Goal: Task Accomplishment & Management: Complete application form

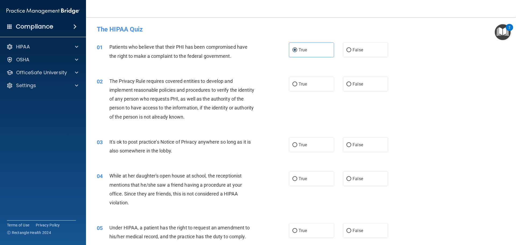
drag, startPoint x: 443, startPoint y: 147, endPoint x: 446, endPoint y: 148, distance: 3.5
click at [445, 147] on div "03 It's ok to post practice’s Notice of Privacy anywhere so long as it is also …" at bounding box center [301, 148] width 417 height 34
click at [312, 83] on label "True" at bounding box center [311, 84] width 45 height 15
click at [298, 83] on input "True" at bounding box center [295, 84] width 5 height 4
radio input "true"
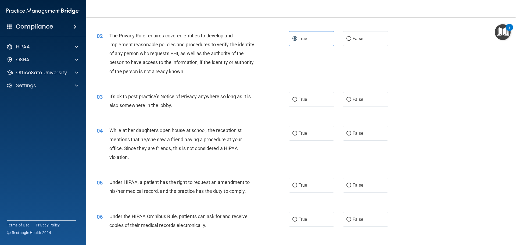
scroll to position [54, 0]
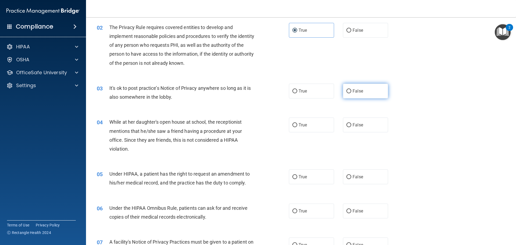
click at [359, 98] on label "False" at bounding box center [365, 91] width 45 height 15
click at [352, 93] on input "False" at bounding box center [349, 91] width 5 height 4
radio input "true"
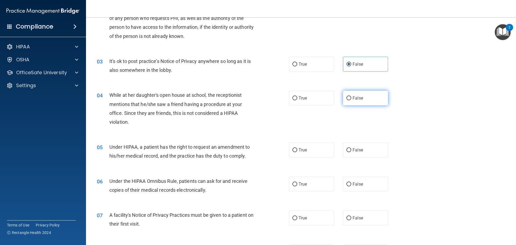
click at [378, 99] on label "False" at bounding box center [365, 98] width 45 height 15
click at [352, 99] on input "False" at bounding box center [349, 98] width 5 height 4
radio input "true"
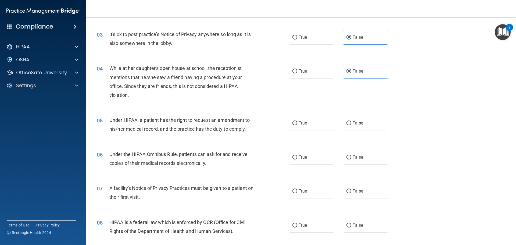
scroll to position [161, 0]
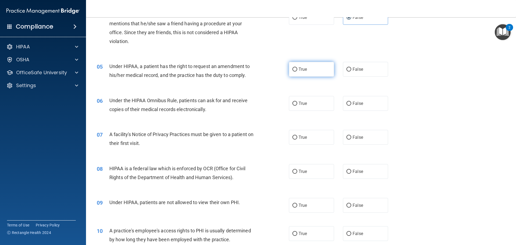
click at [310, 73] on label "True" at bounding box center [311, 69] width 45 height 15
click at [298, 72] on input "True" at bounding box center [295, 70] width 5 height 4
radio input "true"
click at [317, 102] on label "True" at bounding box center [311, 103] width 45 height 15
click at [298, 102] on input "True" at bounding box center [295, 104] width 5 height 4
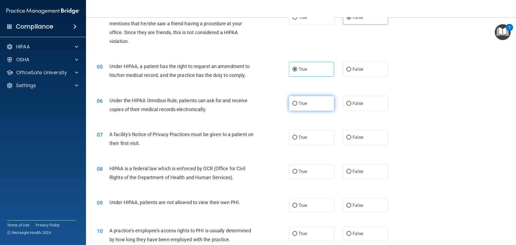
radio input "true"
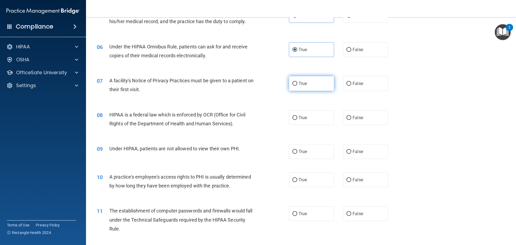
click at [319, 87] on label "True" at bounding box center [311, 83] width 45 height 15
click at [298, 86] on input "True" at bounding box center [295, 84] width 5 height 4
radio input "true"
click at [314, 119] on label "True" at bounding box center [311, 117] width 45 height 15
click at [298, 119] on input "True" at bounding box center [295, 118] width 5 height 4
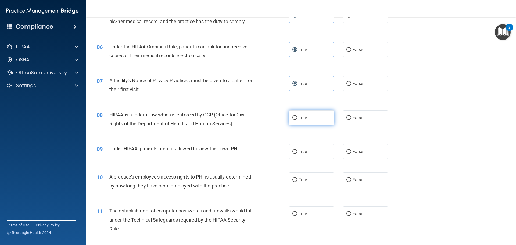
radio input "true"
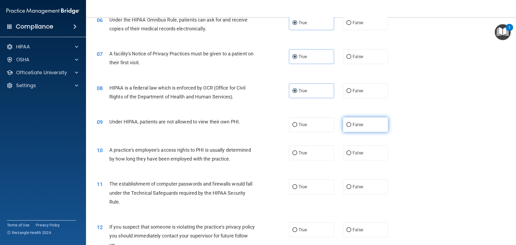
click at [366, 126] on label "False" at bounding box center [365, 124] width 45 height 15
click at [352, 126] on input "False" at bounding box center [349, 125] width 5 height 4
radio input "true"
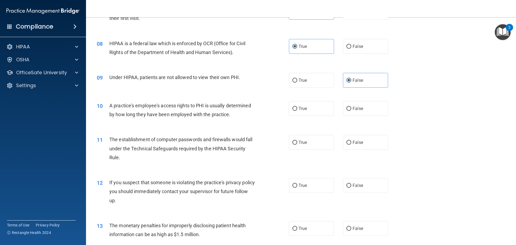
scroll to position [296, 0]
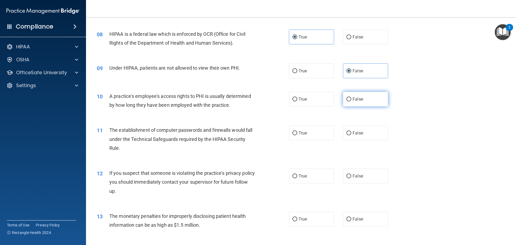
click at [349, 102] on label "False" at bounding box center [365, 99] width 45 height 15
click at [349, 101] on input "False" at bounding box center [349, 99] width 5 height 4
radio input "true"
click at [323, 134] on label "True" at bounding box center [311, 133] width 45 height 15
click at [298, 134] on input "True" at bounding box center [295, 133] width 5 height 4
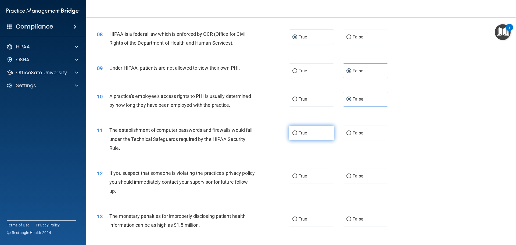
radio input "true"
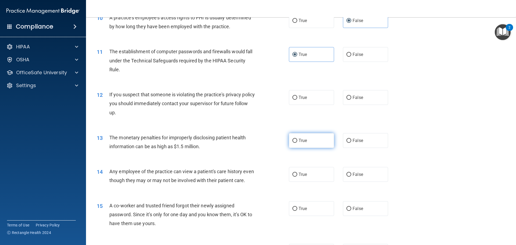
scroll to position [377, 0]
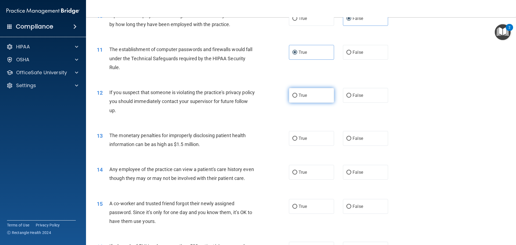
click at [307, 98] on label "True" at bounding box center [311, 95] width 45 height 15
click at [298, 98] on input "True" at bounding box center [295, 96] width 5 height 4
radio input "true"
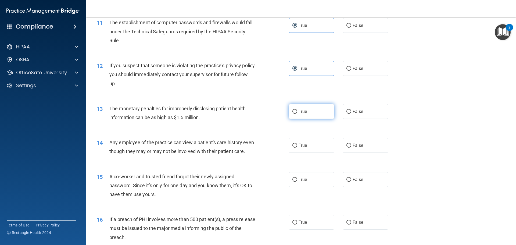
click at [306, 109] on label "True" at bounding box center [311, 111] width 45 height 15
click at [298, 110] on input "True" at bounding box center [295, 112] width 5 height 4
radio input "true"
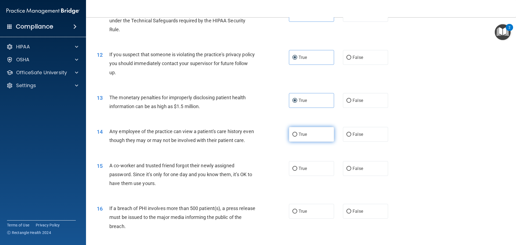
scroll to position [430, 0]
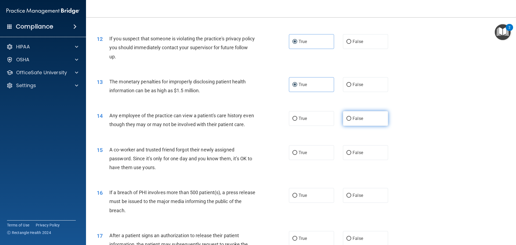
click at [344, 112] on label "False" at bounding box center [365, 118] width 45 height 15
click at [347, 117] on input "False" at bounding box center [349, 119] width 5 height 4
radio input "true"
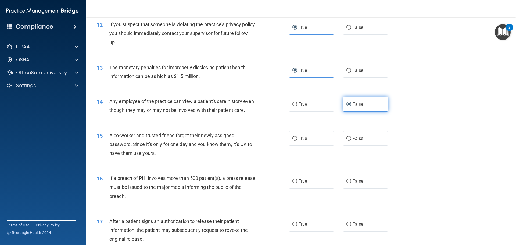
scroll to position [457, 0]
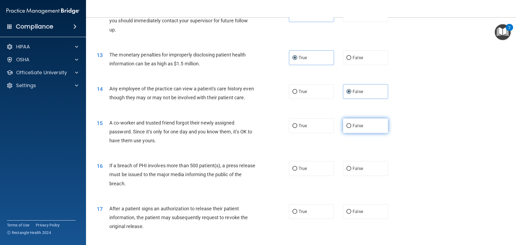
click at [357, 132] on label "False" at bounding box center [365, 125] width 45 height 15
click at [352, 128] on input "False" at bounding box center [349, 126] width 5 height 4
radio input "true"
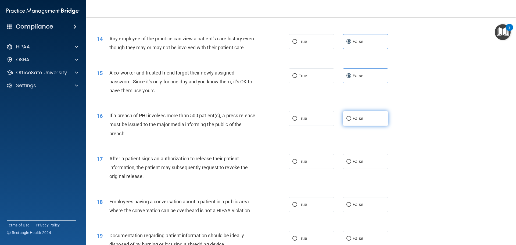
scroll to position [511, 0]
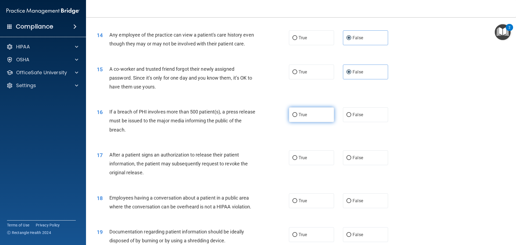
click at [320, 120] on label "True" at bounding box center [311, 114] width 45 height 15
click at [298, 117] on input "True" at bounding box center [295, 115] width 5 height 4
radio input "true"
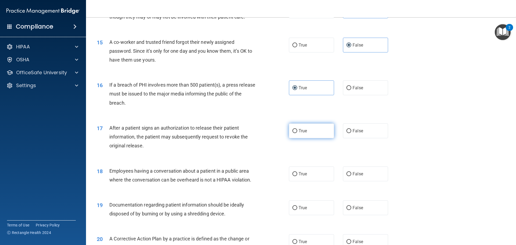
click at [300, 133] on span "True" at bounding box center [303, 130] width 8 height 5
click at [298, 133] on input "True" at bounding box center [295, 131] width 5 height 4
radio input "true"
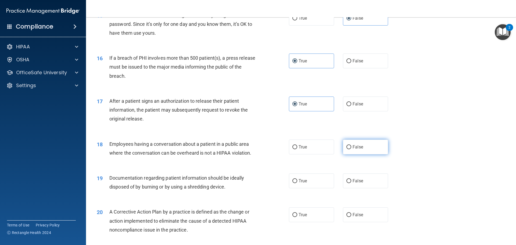
click at [379, 154] on label "False" at bounding box center [365, 147] width 45 height 15
click at [352, 149] on input "False" at bounding box center [349, 147] width 5 height 4
radio input "true"
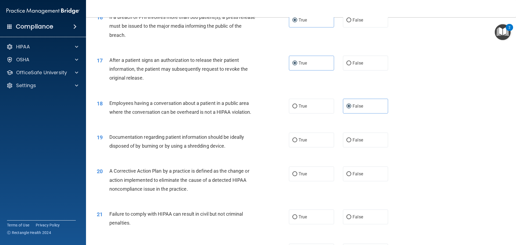
scroll to position [619, 0]
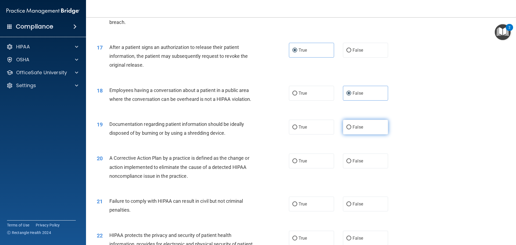
click at [363, 134] on label "False" at bounding box center [365, 127] width 45 height 15
click at [352, 129] on input "False" at bounding box center [349, 127] width 5 height 4
radio input "true"
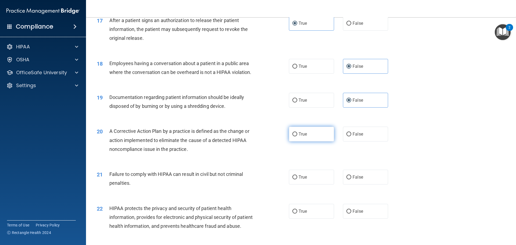
click at [309, 141] on label "True" at bounding box center [311, 134] width 45 height 15
click at [298, 136] on input "True" at bounding box center [295, 134] width 5 height 4
radio input "true"
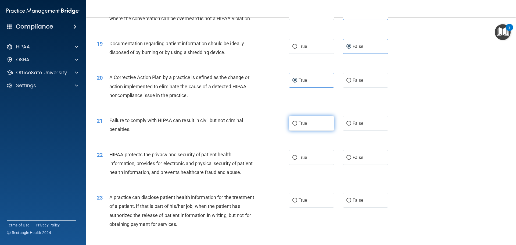
click at [324, 131] on label "True" at bounding box center [311, 123] width 45 height 15
click at [298, 126] on input "True" at bounding box center [295, 124] width 5 height 4
radio input "true"
click at [376, 131] on label "False" at bounding box center [365, 123] width 45 height 15
click at [352, 126] on input "False" at bounding box center [349, 124] width 5 height 4
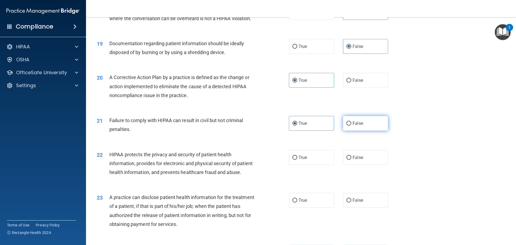
radio input "true"
radio input "false"
click at [294, 160] on input "True" at bounding box center [295, 158] width 5 height 4
radio input "true"
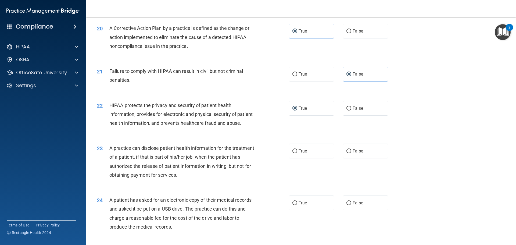
scroll to position [753, 0]
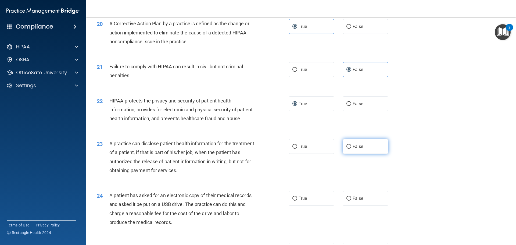
click at [363, 154] on label "False" at bounding box center [365, 146] width 45 height 15
click at [352, 149] on input "False" at bounding box center [349, 147] width 5 height 4
radio input "true"
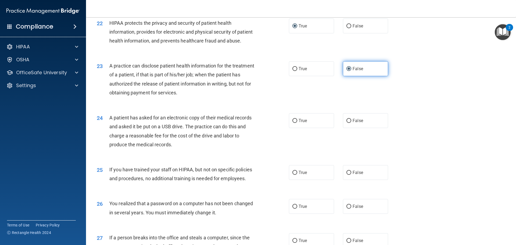
scroll to position [834, 0]
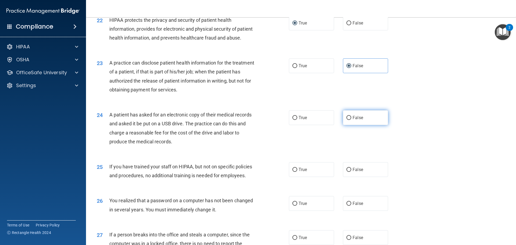
click at [383, 125] on label "False" at bounding box center [365, 117] width 45 height 15
click at [352, 120] on input "False" at bounding box center [349, 118] width 5 height 4
radio input "true"
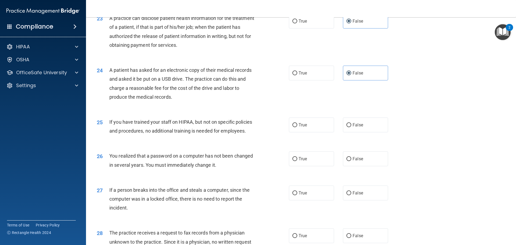
scroll to position [888, 0]
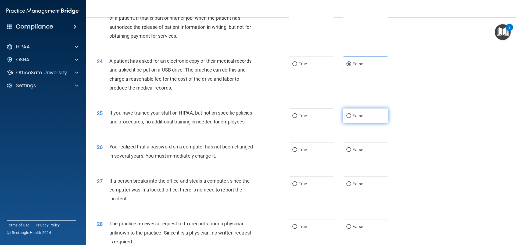
click at [355, 123] on label "False" at bounding box center [365, 115] width 45 height 15
click at [352, 118] on input "False" at bounding box center [349, 116] width 5 height 4
radio input "true"
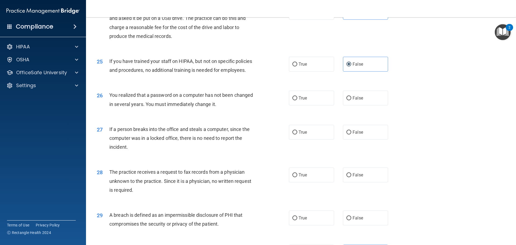
scroll to position [942, 0]
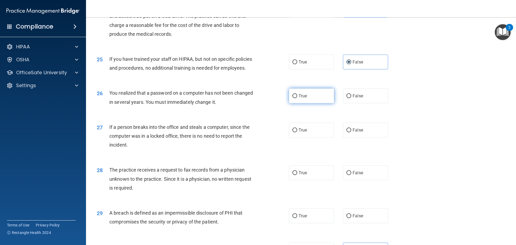
click at [309, 103] on label "True" at bounding box center [311, 96] width 45 height 15
click at [298, 98] on input "True" at bounding box center [295, 96] width 5 height 4
radio input "true"
click at [357, 137] on label "False" at bounding box center [365, 130] width 45 height 15
click at [352, 132] on input "False" at bounding box center [349, 130] width 5 height 4
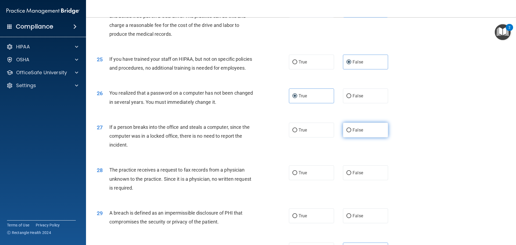
radio input "true"
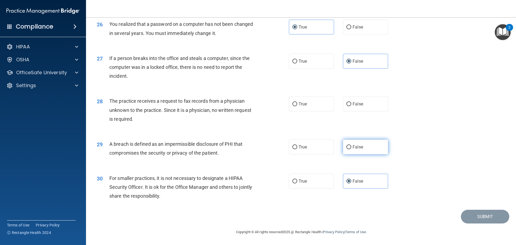
scroll to position [1028, 0]
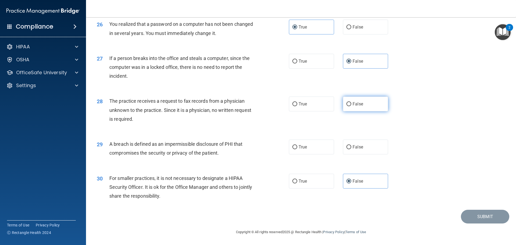
click at [347, 103] on input "False" at bounding box center [349, 104] width 5 height 4
radio input "true"
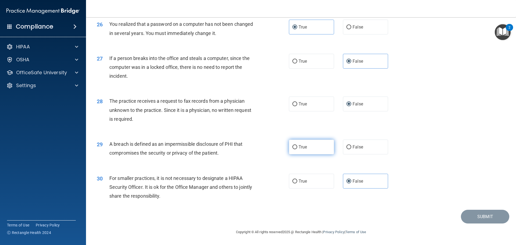
click at [300, 146] on span "True" at bounding box center [303, 146] width 8 height 5
click at [298, 146] on input "True" at bounding box center [295, 147] width 5 height 4
radio input "true"
click at [486, 212] on button "Submit" at bounding box center [485, 217] width 48 height 14
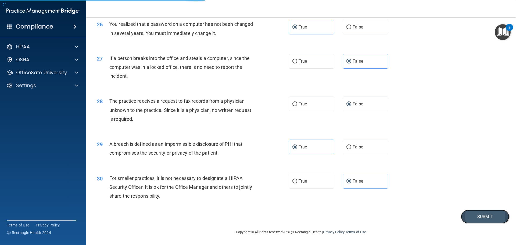
click at [477, 214] on button "Submit" at bounding box center [485, 217] width 48 height 14
click at [221, 209] on div "30 For smaller practices, it is not necessary to designate a HIPAA Security Off…" at bounding box center [301, 188] width 417 height 43
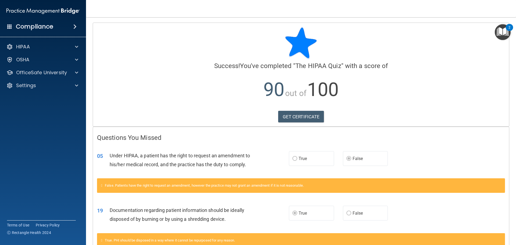
click at [502, 32] on img "Open Resource Center, 2 new notifications" at bounding box center [503, 32] width 16 height 16
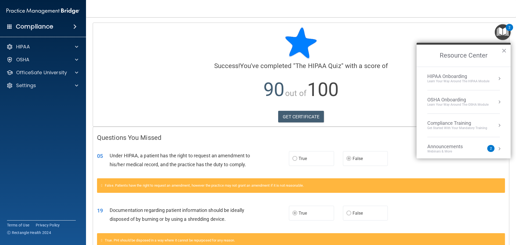
click at [497, 77] on button "Resource Center" at bounding box center [499, 78] width 5 height 5
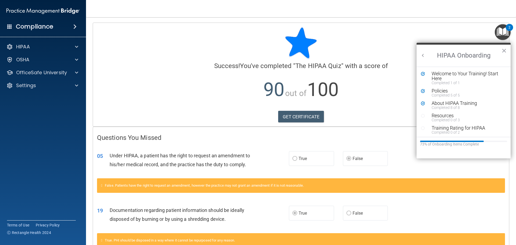
click at [295, 75] on p "90 out of 100" at bounding box center [301, 89] width 408 height 35
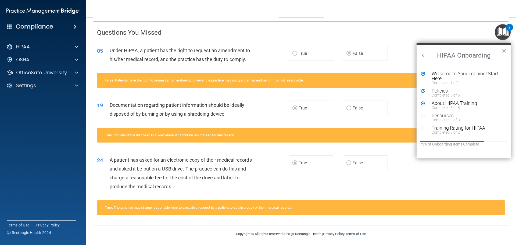
scroll to position [107, 0]
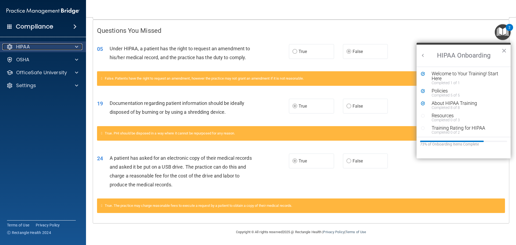
click at [37, 49] on div "HIPAA" at bounding box center [35, 47] width 67 height 6
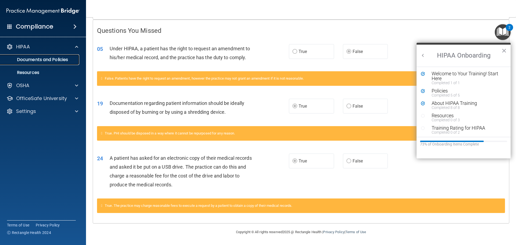
click at [50, 56] on link "Documents and Policies" at bounding box center [37, 59] width 85 height 11
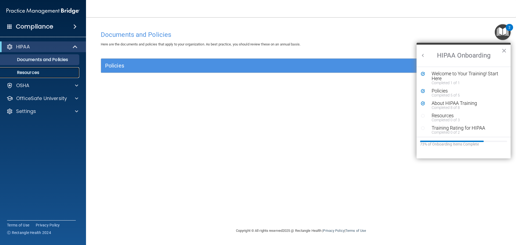
click at [51, 69] on link "Resources" at bounding box center [37, 72] width 85 height 11
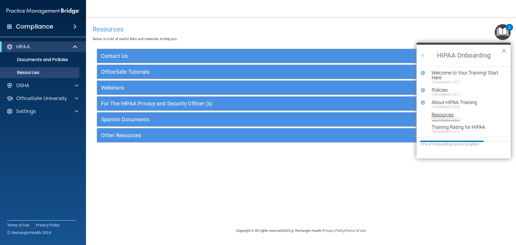
scroll to position [1, 0]
click at [447, 115] on div "Resources" at bounding box center [466, 114] width 68 height 5
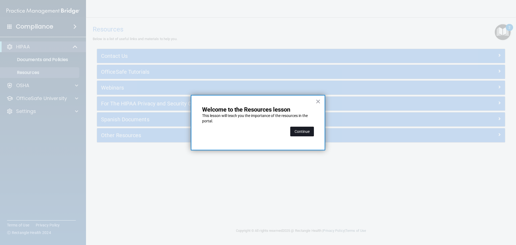
click at [302, 133] on button "Continue" at bounding box center [303, 132] width 24 height 10
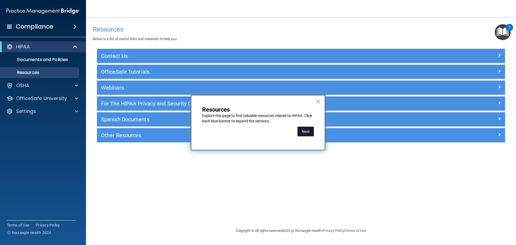
click at [309, 133] on button "Next" at bounding box center [306, 132] width 16 height 10
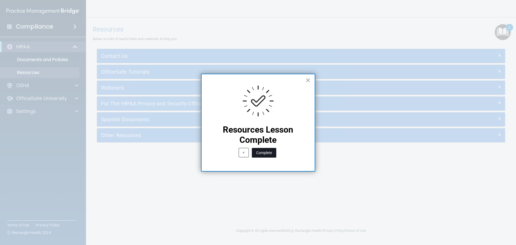
click at [273, 154] on button "Complete" at bounding box center [264, 153] width 24 height 10
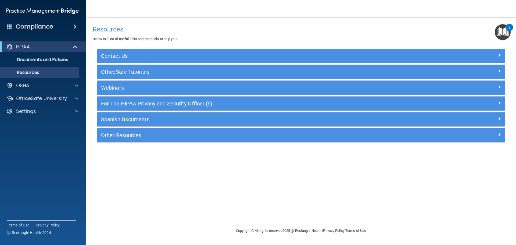
click at [508, 37] on img "Open Resource Center, 2 new notifications" at bounding box center [503, 32] width 16 height 16
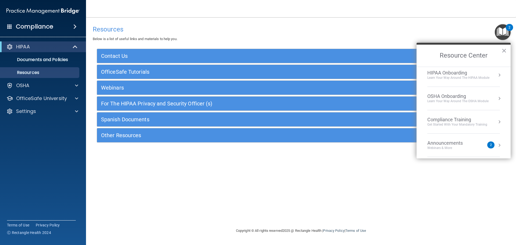
scroll to position [3, 0]
click at [497, 100] on button "Resource Center" at bounding box center [499, 98] width 5 height 5
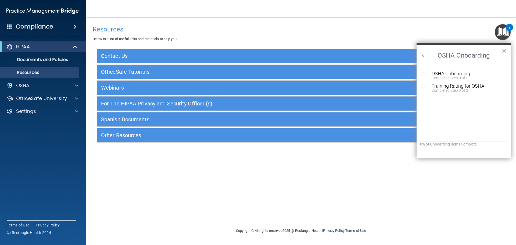
scroll to position [0, 0]
click at [423, 57] on button "Back to Resource Center Home" at bounding box center [423, 55] width 5 height 5
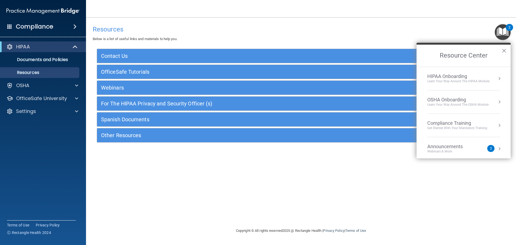
click at [497, 79] on button "Resource Center" at bounding box center [499, 78] width 5 height 5
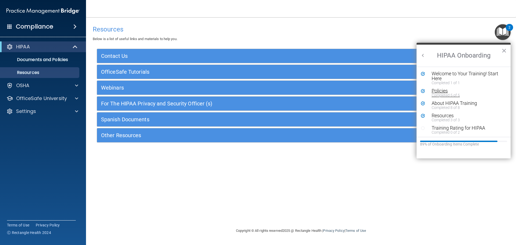
scroll to position [1, 0]
click at [436, 127] on div "Training Rating for HIPAA" at bounding box center [466, 127] width 68 height 5
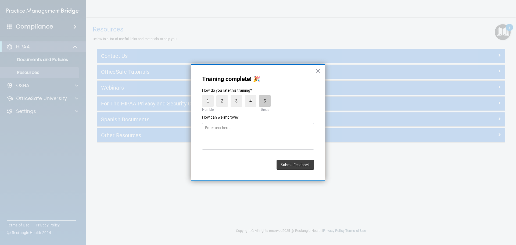
click at [267, 104] on label "5" at bounding box center [265, 101] width 12 height 12
click at [253, 97] on input "5" at bounding box center [253, 97] width 0 height 0
click at [291, 146] on textarea at bounding box center [258, 136] width 112 height 27
type textarea "N/A"
click at [308, 167] on button "Submit Feedback" at bounding box center [295, 165] width 37 height 10
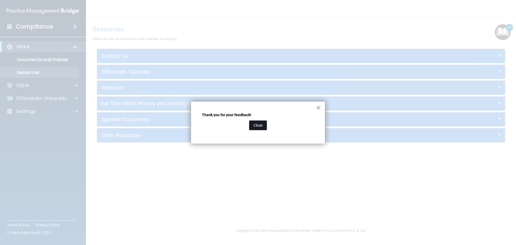
click at [250, 125] on button "Close" at bounding box center [258, 126] width 18 height 10
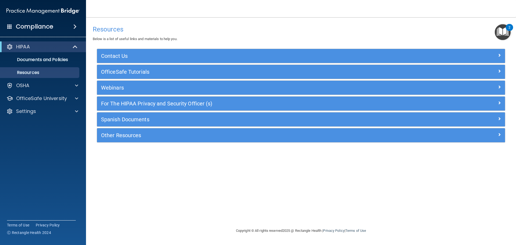
click at [503, 37] on img "Open Resource Center, 2 new notifications" at bounding box center [503, 32] width 16 height 16
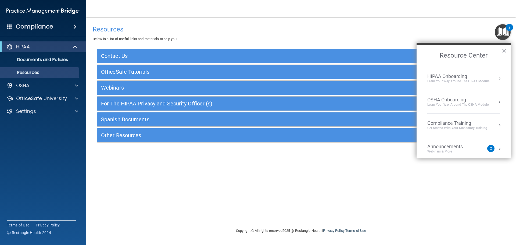
scroll to position [27, 0]
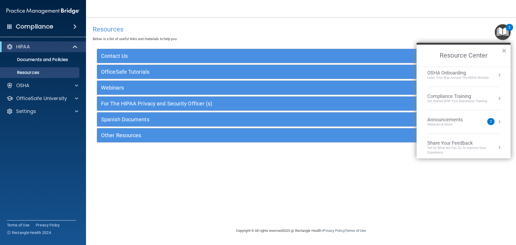
click at [497, 122] on button "Resource Center" at bounding box center [499, 121] width 5 height 5
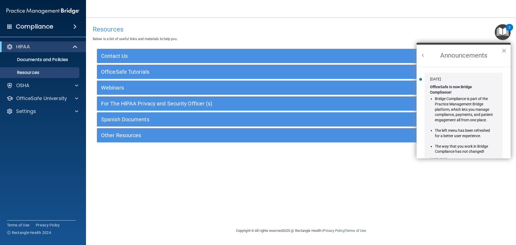
scroll to position [0, 0]
click at [427, 57] on h2 "Announcements" at bounding box center [464, 56] width 94 height 22
click at [425, 58] on h2 "Announcements" at bounding box center [464, 56] width 94 height 22
click at [424, 58] on button "Back to Resource Center Home" at bounding box center [423, 55] width 5 height 5
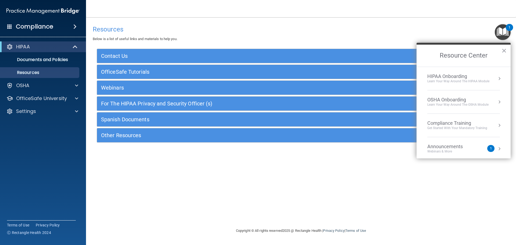
click at [497, 101] on button "Resource Center" at bounding box center [499, 101] width 5 height 5
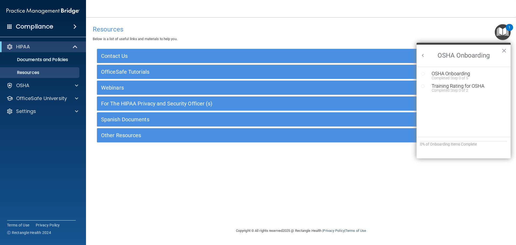
click at [425, 55] on button "Back to Resource Center Home" at bounding box center [423, 55] width 5 height 5
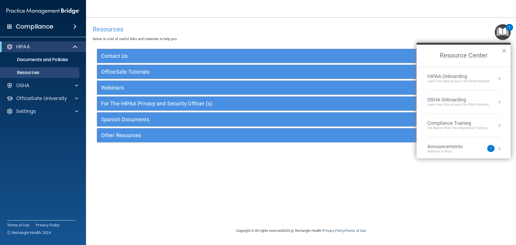
click at [497, 76] on button "Resource Center" at bounding box center [499, 78] width 5 height 5
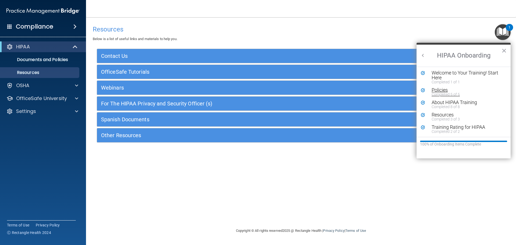
scroll to position [1, 0]
click at [425, 57] on button "Back to Resource Center Home" at bounding box center [423, 55] width 5 height 5
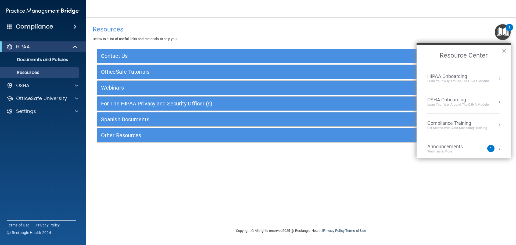
click at [497, 101] on button "Resource Center" at bounding box center [499, 101] width 5 height 5
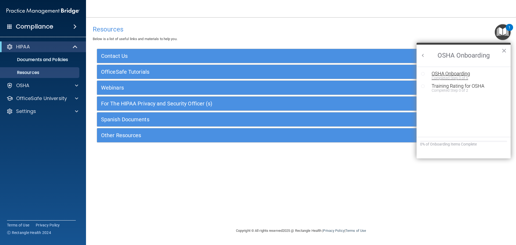
click at [436, 78] on div "Completed Step 0 of 5" at bounding box center [468, 78] width 72 height 4
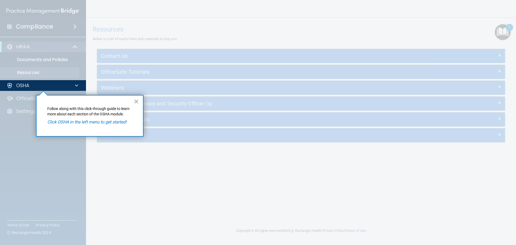
click at [99, 122] on em "Click OSHA in the left menu to get started!" at bounding box center [86, 121] width 79 height 5
click at [47, 86] on div "OSHA" at bounding box center [35, 85] width 67 height 6
click at [138, 102] on button "×" at bounding box center [136, 101] width 5 height 9
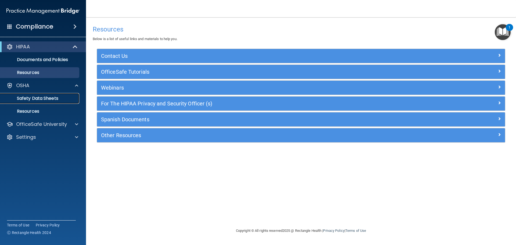
click at [43, 98] on p "Safety Data Sheets" at bounding box center [39, 98] width 73 height 5
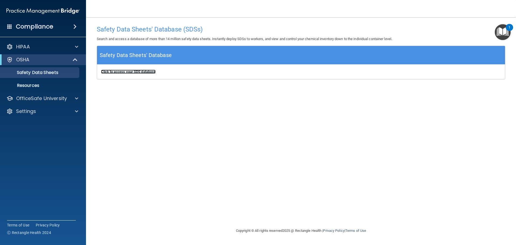
click at [135, 73] on b "Click to access your SDS database" at bounding box center [128, 72] width 55 height 4
click at [66, 85] on p "Resources" at bounding box center [39, 85] width 73 height 5
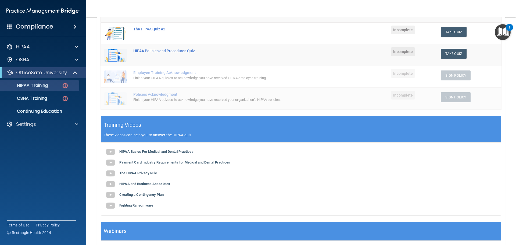
scroll to position [57, 0]
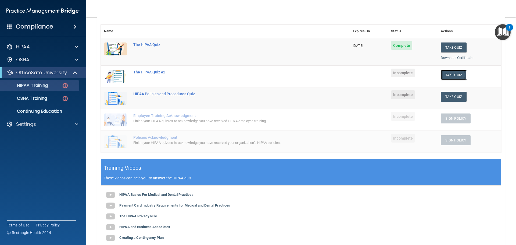
click at [451, 74] on button "Take Quiz" at bounding box center [454, 75] width 26 height 10
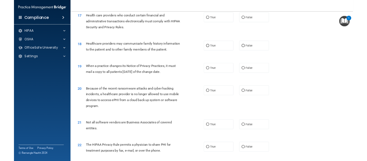
scroll to position [609, 0]
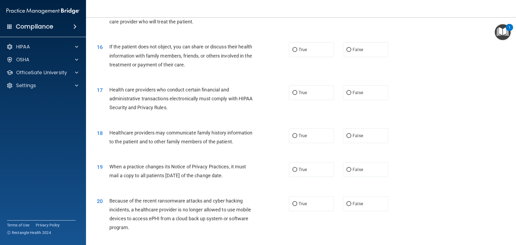
drag, startPoint x: 494, startPoint y: 9, endPoint x: 406, endPoint y: 50, distance: 97.4
click at [406, 50] on div "16 If the patient does not object, you can share or discuss their health inform…" at bounding box center [301, 57] width 417 height 43
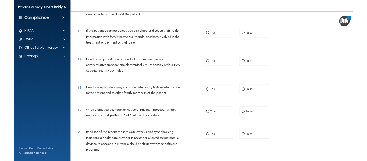
scroll to position [787, 0]
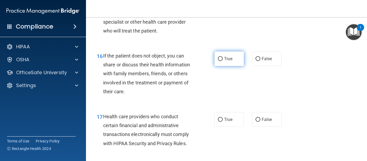
click at [216, 66] on label "True" at bounding box center [230, 58] width 30 height 15
click at [218, 61] on input "True" at bounding box center [220, 59] width 5 height 4
radio input "true"
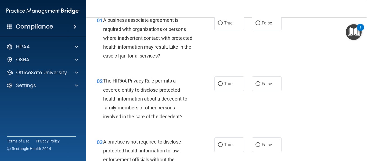
scroll to position [0, 0]
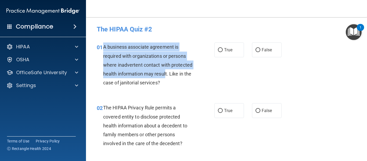
drag, startPoint x: 103, startPoint y: 46, endPoint x: 188, endPoint y: 76, distance: 90.2
click at [188, 76] on div "01 A business associate agreement is required with organizations or persons whe…" at bounding box center [156, 66] width 134 height 47
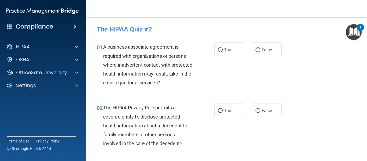
click at [193, 76] on div "A business associate agreement is required with organizations or persons where …" at bounding box center [150, 65] width 94 height 45
click at [225, 51] on span "True" at bounding box center [228, 49] width 8 height 5
click at [223, 51] on input "True" at bounding box center [220, 50] width 5 height 4
radio input "true"
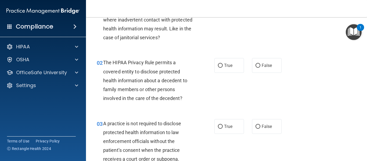
scroll to position [54, 0]
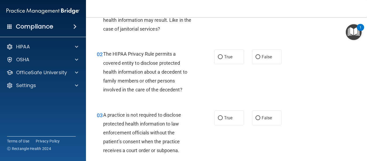
click at [336, 72] on div "02 The HIPAA Privacy Rule permits a covered entity to disclose protected health…" at bounding box center [227, 73] width 268 height 61
click at [329, 37] on div "01 A business associate agreement is required with organizations or persons whe…" at bounding box center [227, 12] width 268 height 61
click at [222, 53] on label "True" at bounding box center [230, 56] width 30 height 15
click at [222, 55] on input "True" at bounding box center [220, 57] width 5 height 4
radio input "true"
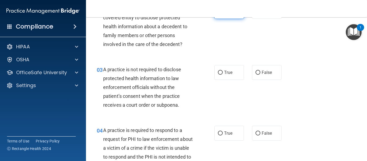
scroll to position [108, 0]
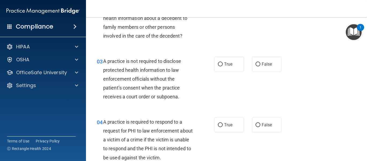
click at [320, 74] on div "03 A practice is not required to disclose protected health information to law e…" at bounding box center [227, 80] width 268 height 61
click at [334, 62] on div "03 A practice is not required to disclose protected health information to law e…" at bounding box center [227, 80] width 268 height 61
click at [327, 53] on div "03 A practice is not required to disclose protected health information to law e…" at bounding box center [227, 80] width 268 height 61
click at [262, 67] on label "False" at bounding box center [267, 64] width 30 height 15
click at [261, 66] on input "False" at bounding box center [258, 64] width 5 height 4
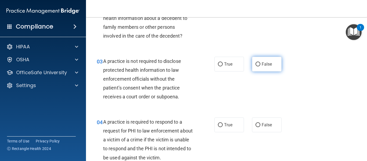
radio input "true"
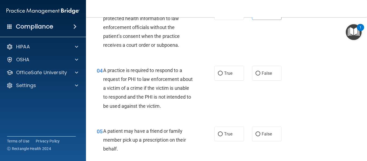
scroll to position [161, 0]
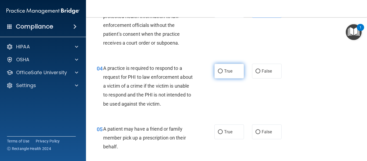
click at [233, 76] on label "True" at bounding box center [230, 71] width 30 height 15
click at [223, 73] on input "True" at bounding box center [220, 71] width 5 height 4
radio input "true"
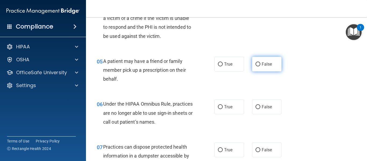
scroll to position [242, 0]
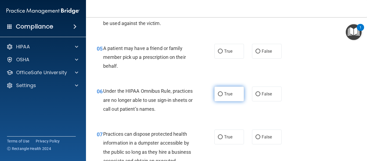
click at [234, 94] on label "True" at bounding box center [230, 94] width 30 height 15
click at [223, 94] on input "True" at bounding box center [220, 94] width 5 height 4
radio input "true"
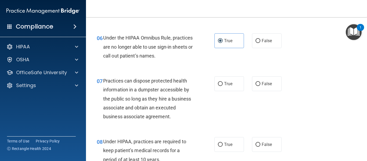
scroll to position [296, 0]
click at [256, 82] on input "False" at bounding box center [258, 84] width 5 height 4
radio input "true"
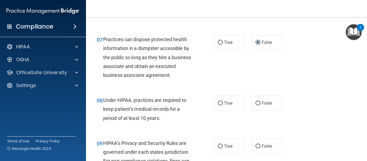
scroll to position [350, 0]
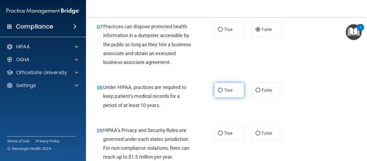
click at [231, 90] on span "True" at bounding box center [228, 90] width 8 height 5
click at [223, 90] on input "True" at bounding box center [220, 91] width 5 height 4
radio input "true"
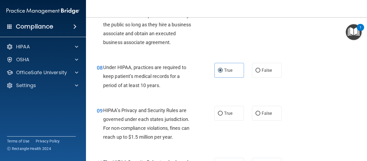
scroll to position [430, 0]
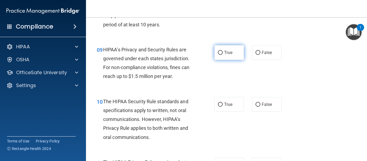
click at [235, 46] on label "True" at bounding box center [230, 52] width 30 height 15
click at [223, 51] on input "True" at bounding box center [220, 53] width 5 height 4
radio input "true"
click at [323, 95] on div "10 The HIPAA Security Rule standards and specifications apply to written, not o…" at bounding box center [227, 120] width 268 height 61
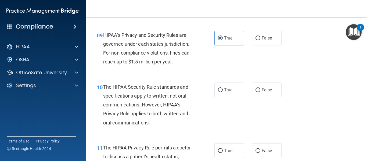
scroll to position [457, 0]
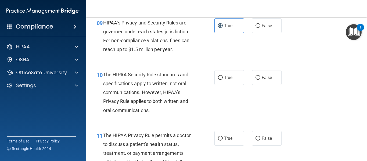
click at [304, 49] on div "09 HIPAA’s Privacy and Security Rules are governed under each states jurisdicti…" at bounding box center [227, 38] width 268 height 52
click at [165, 79] on div "The HIPAA Security Rule standards and specifications apply to written, not oral…" at bounding box center [150, 92] width 94 height 45
click at [319, 29] on div "09 HIPAA’s Privacy and Security Rules are governed under each states jurisdicti…" at bounding box center [227, 38] width 268 height 52
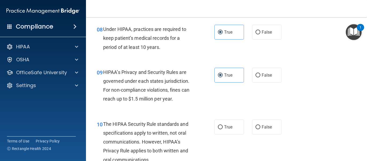
scroll to position [404, 0]
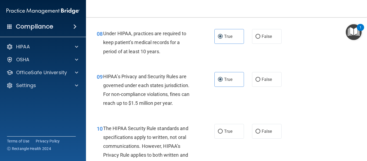
click at [318, 55] on div "08 Under HIPAA, practices are required to keep patient’s medical records for a …" at bounding box center [227, 43] width 268 height 43
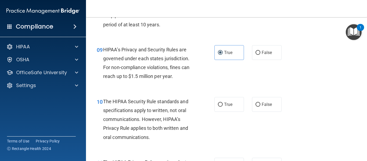
scroll to position [484, 0]
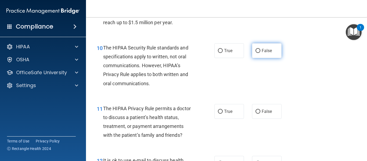
click at [265, 50] on span "False" at bounding box center [267, 50] width 10 height 5
click at [261, 50] on input "False" at bounding box center [258, 51] width 5 height 4
radio input "true"
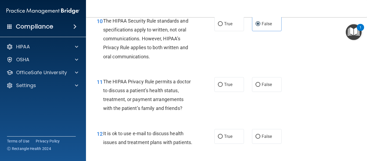
scroll to position [538, 0]
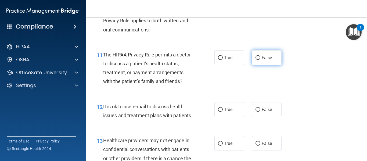
click at [258, 59] on input "False" at bounding box center [258, 58] width 5 height 4
radio input "true"
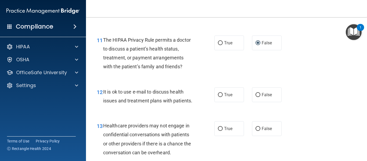
scroll to position [565, 0]
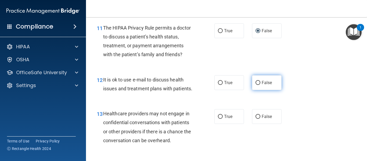
click at [259, 84] on label "False" at bounding box center [267, 82] width 30 height 15
click at [259, 84] on input "False" at bounding box center [258, 83] width 5 height 4
radio input "true"
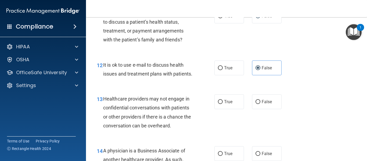
scroll to position [592, 0]
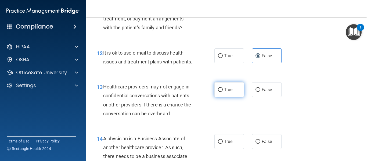
click at [224, 92] on span "True" at bounding box center [228, 89] width 8 height 5
click at [223, 92] on input "True" at bounding box center [220, 90] width 5 height 4
radio input "true"
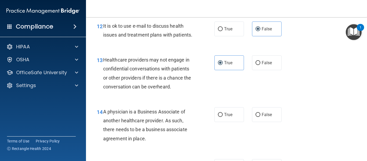
scroll to position [646, 0]
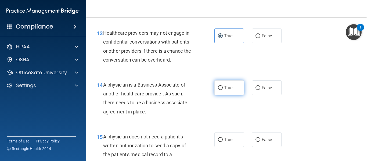
click at [222, 93] on label "True" at bounding box center [230, 87] width 30 height 15
click at [222, 90] on input "True" at bounding box center [220, 88] width 5 height 4
radio input "true"
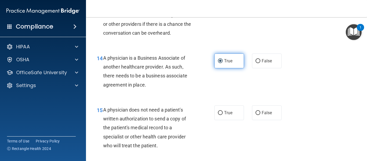
scroll to position [699, 0]
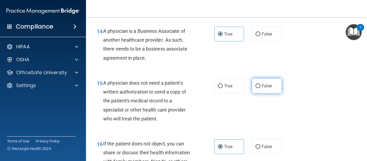
click at [257, 88] on input "False" at bounding box center [258, 86] width 5 height 4
radio input "true"
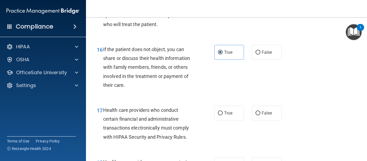
scroll to position [807, 0]
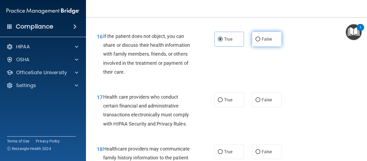
click at [264, 42] on span "False" at bounding box center [267, 39] width 10 height 5
click at [261, 41] on input "False" at bounding box center [258, 39] width 5 height 4
radio input "true"
radio input "false"
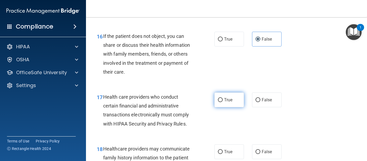
click at [235, 107] on label "True" at bounding box center [230, 100] width 30 height 15
click at [223, 102] on input "True" at bounding box center [220, 100] width 5 height 4
radio input "true"
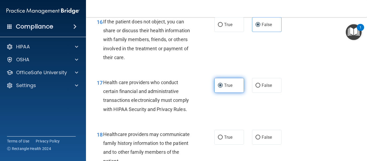
scroll to position [861, 0]
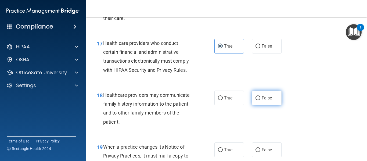
click at [261, 102] on label "False" at bounding box center [267, 98] width 30 height 15
click at [261, 100] on input "False" at bounding box center [258, 98] width 5 height 4
radio input "true"
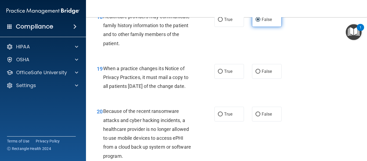
scroll to position [942, 0]
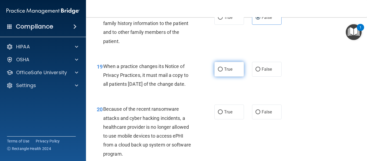
click at [231, 72] on span "True" at bounding box center [228, 69] width 8 height 5
click at [223, 72] on input "True" at bounding box center [220, 70] width 5 height 4
radio input "true"
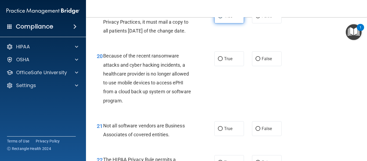
scroll to position [995, 0]
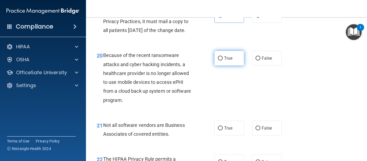
click at [228, 66] on label "True" at bounding box center [230, 58] width 30 height 15
click at [223, 61] on input "True" at bounding box center [220, 58] width 5 height 4
radio input "true"
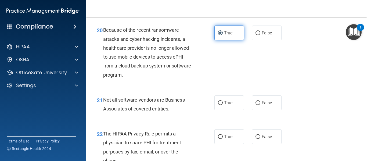
scroll to position [1049, 0]
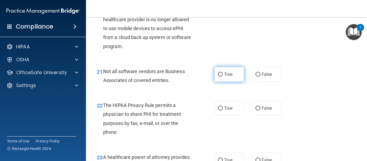
click at [218, 77] on input "True" at bounding box center [220, 75] width 5 height 4
radio input "true"
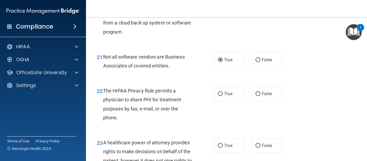
scroll to position [1076, 0]
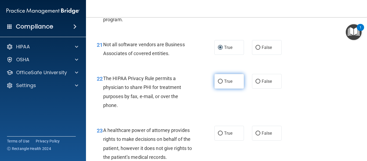
click at [229, 89] on label "True" at bounding box center [230, 81] width 30 height 15
click at [223, 84] on input "True" at bounding box center [220, 82] width 5 height 4
radio input "true"
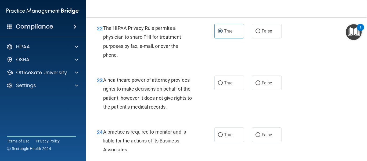
scroll to position [1130, 0]
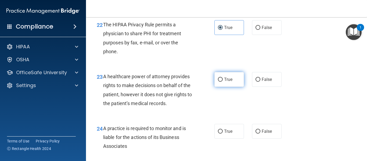
click at [238, 87] on label "True" at bounding box center [230, 79] width 30 height 15
click at [223, 82] on input "True" at bounding box center [220, 80] width 5 height 4
radio input "true"
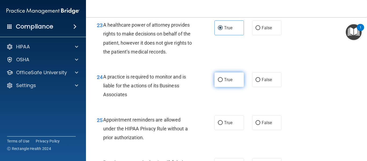
scroll to position [1184, 0]
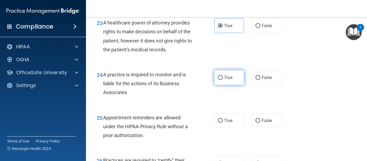
click at [234, 85] on label "True" at bounding box center [230, 77] width 30 height 15
click at [223, 80] on input "True" at bounding box center [220, 78] width 5 height 4
radio input "true"
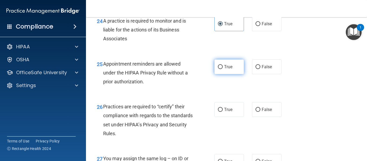
click at [234, 74] on label "True" at bounding box center [230, 66] width 30 height 15
click at [223, 69] on input "True" at bounding box center [220, 67] width 5 height 4
radio input "true"
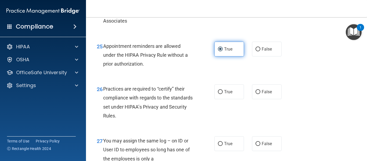
scroll to position [1264, 0]
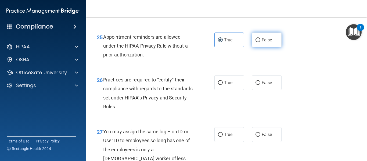
click at [256, 47] on label "False" at bounding box center [267, 40] width 30 height 15
click at [256, 42] on input "False" at bounding box center [258, 40] width 5 height 4
radio input "true"
radio input "false"
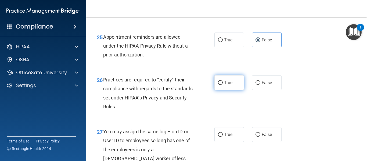
click at [224, 85] on span "True" at bounding box center [228, 82] width 8 height 5
click at [223, 85] on input "True" at bounding box center [220, 83] width 5 height 4
radio input "true"
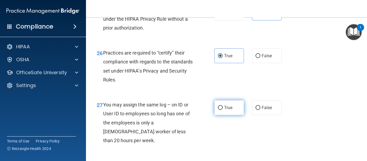
scroll to position [1318, 0]
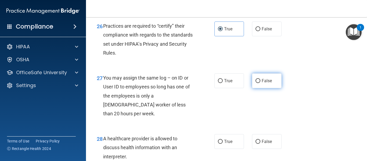
click at [269, 83] on span "False" at bounding box center [267, 80] width 10 height 5
click at [261, 83] on input "False" at bounding box center [258, 81] width 5 height 4
radio input "true"
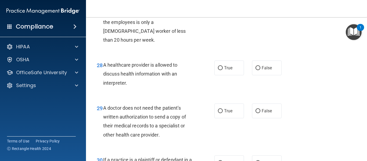
scroll to position [1399, 0]
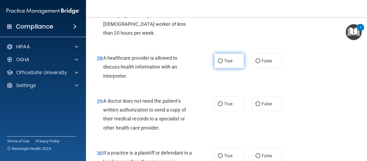
click at [224, 68] on label "True" at bounding box center [230, 61] width 30 height 15
click at [223, 63] on input "True" at bounding box center [220, 61] width 5 height 4
radio input "true"
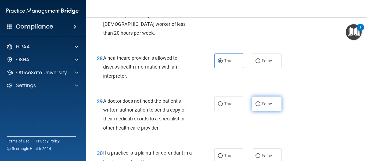
click at [266, 110] on label "False" at bounding box center [267, 104] width 30 height 15
click at [261, 106] on input "False" at bounding box center [258, 104] width 5 height 4
radio input "true"
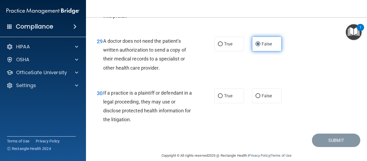
scroll to position [1475, 0]
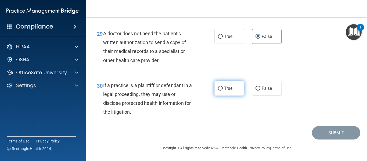
click at [226, 91] on label "True" at bounding box center [230, 88] width 30 height 15
click at [223, 91] on input "True" at bounding box center [220, 89] width 5 height 4
radio input "true"
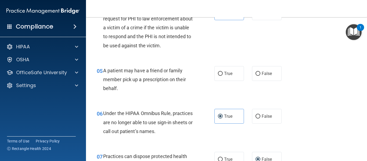
scroll to position [269, 0]
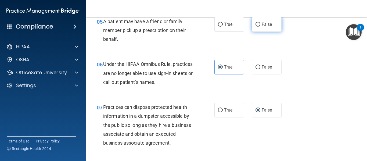
click at [261, 27] on label "False" at bounding box center [267, 24] width 30 height 15
click at [261, 27] on input "False" at bounding box center [258, 25] width 5 height 4
radio input "true"
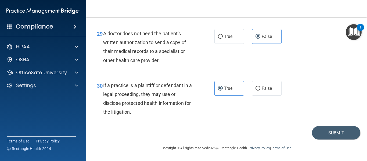
scroll to position [1475, 0]
click at [338, 135] on button "Submit" at bounding box center [336, 133] width 48 height 14
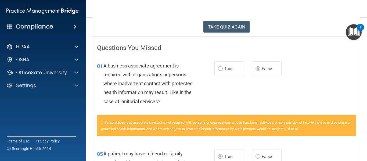
scroll to position [6, 0]
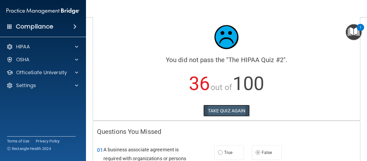
click at [217, 111] on button "TAKE QUIZ AGAIN" at bounding box center [227, 111] width 47 height 12
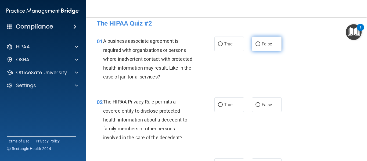
click at [266, 47] on label "False" at bounding box center [267, 44] width 30 height 15
click at [261, 46] on input "False" at bounding box center [258, 44] width 5 height 4
radio input "true"
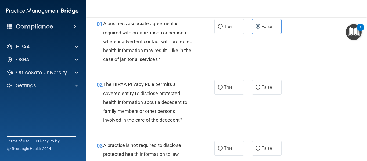
scroll to position [33, 0]
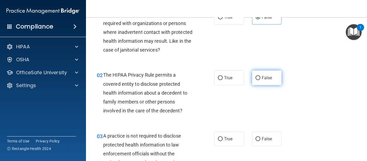
click at [273, 78] on label "False" at bounding box center [267, 77] width 30 height 15
click at [261, 78] on input "False" at bounding box center [258, 78] width 5 height 4
radio input "true"
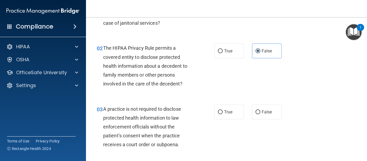
scroll to position [87, 0]
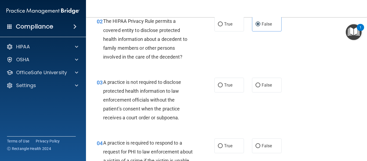
click at [141, 25] on div "The HIPAA Privacy Rule permits a covered entity to disclose protected health in…" at bounding box center [150, 39] width 94 height 45
click at [315, 77] on div "03 A practice is not required to disclose protected health information to law e…" at bounding box center [227, 101] width 268 height 61
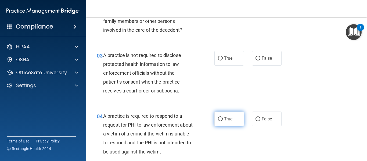
scroll to position [140, 0]
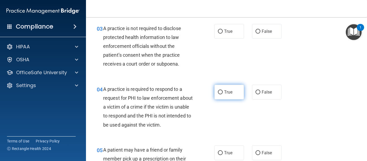
click at [223, 97] on label "True" at bounding box center [230, 92] width 30 height 15
click at [223, 94] on input "True" at bounding box center [220, 92] width 5 height 4
radio input "true"
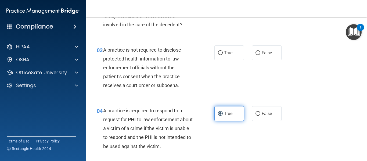
scroll to position [87, 0]
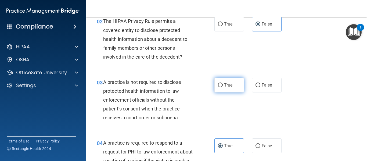
click at [237, 84] on label "True" at bounding box center [230, 85] width 30 height 15
click at [223, 84] on input "True" at bounding box center [220, 85] width 5 height 4
radio input "true"
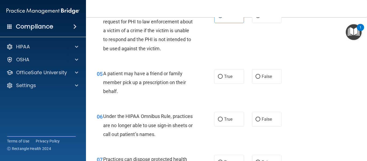
scroll to position [221, 0]
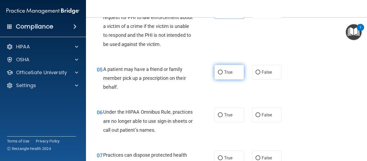
click at [234, 74] on label "True" at bounding box center [230, 72] width 30 height 15
click at [223, 74] on input "True" at bounding box center [220, 72] width 5 height 4
radio input "true"
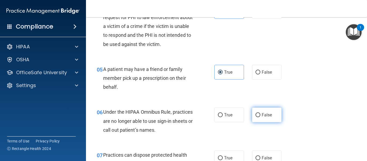
click at [262, 108] on label "False" at bounding box center [267, 115] width 30 height 15
click at [261, 113] on input "False" at bounding box center [258, 115] width 5 height 4
radio input "true"
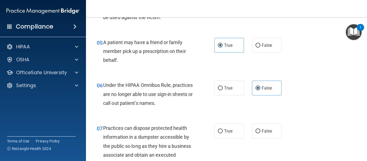
scroll to position [275, 0]
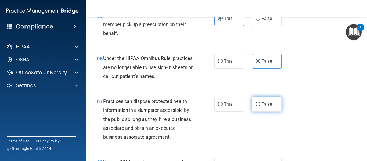
click at [270, 104] on span "False" at bounding box center [267, 104] width 10 height 5
click at [261, 104] on input "False" at bounding box center [258, 104] width 5 height 4
radio input "true"
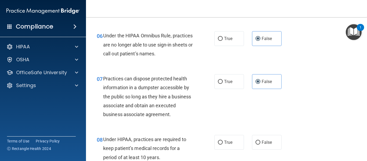
scroll to position [356, 0]
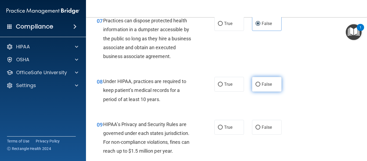
click at [256, 87] on label "False" at bounding box center [267, 84] width 30 height 15
click at [256, 87] on input "False" at bounding box center [258, 85] width 5 height 4
radio input "true"
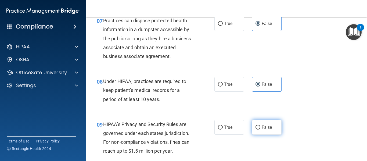
click at [254, 123] on label "False" at bounding box center [267, 127] width 30 height 15
click at [256, 126] on input "False" at bounding box center [258, 128] width 5 height 4
radio input "true"
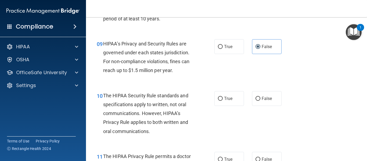
drag, startPoint x: 220, startPoint y: 101, endPoint x: 268, endPoint y: 107, distance: 49.0
click at [219, 101] on label "True" at bounding box center [230, 98] width 30 height 15
click at [219, 101] on input "True" at bounding box center [220, 99] width 5 height 4
radio input "true"
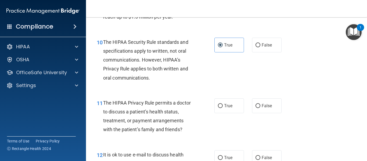
scroll to position [490, 0]
click at [215, 101] on label "True" at bounding box center [230, 105] width 30 height 15
click at [218, 104] on input "True" at bounding box center [220, 106] width 5 height 4
radio input "true"
click at [232, 154] on label "True" at bounding box center [230, 157] width 30 height 15
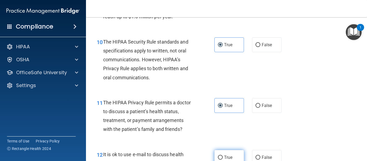
click at [223, 156] on input "True" at bounding box center [220, 158] width 5 height 4
radio input "true"
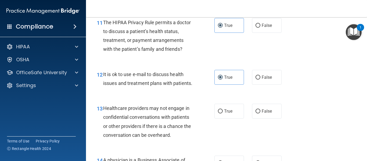
scroll to position [571, 0]
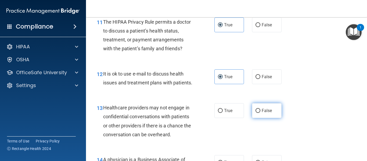
click at [269, 113] on span "False" at bounding box center [267, 110] width 10 height 5
click at [261, 113] on input "False" at bounding box center [258, 111] width 5 height 4
radio input "true"
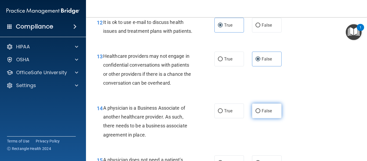
scroll to position [625, 0]
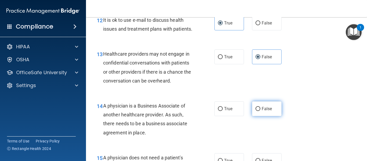
click at [266, 115] on label "False" at bounding box center [267, 108] width 30 height 15
click at [261, 111] on input "False" at bounding box center [258, 109] width 5 height 4
radio input "true"
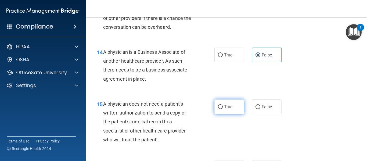
click at [229, 109] on span "True" at bounding box center [228, 106] width 8 height 5
click at [223, 109] on input "True" at bounding box center [220, 107] width 5 height 4
radio input "true"
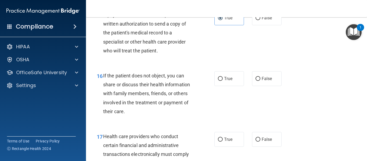
scroll to position [786, 0]
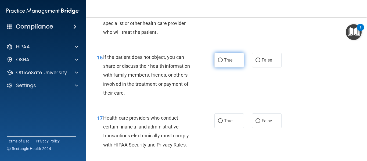
click at [226, 68] on label "True" at bounding box center [230, 60] width 30 height 15
click at [223, 62] on input "True" at bounding box center [220, 60] width 5 height 4
radio input "true"
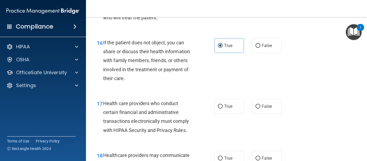
scroll to position [813, 0]
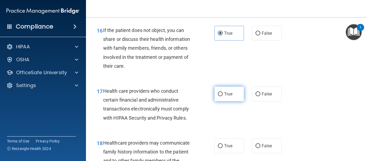
click at [234, 101] on label "True" at bounding box center [230, 94] width 30 height 15
click at [223, 96] on input "True" at bounding box center [220, 94] width 5 height 4
radio input "true"
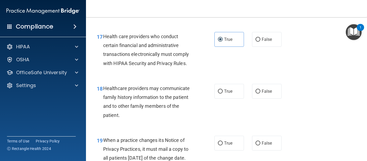
scroll to position [894, 0]
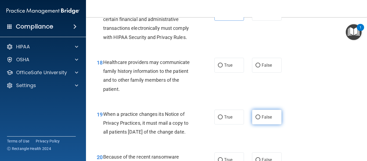
click at [263, 120] on span "False" at bounding box center [267, 117] width 10 height 5
click at [261, 119] on input "False" at bounding box center [258, 117] width 5 height 4
radio input "true"
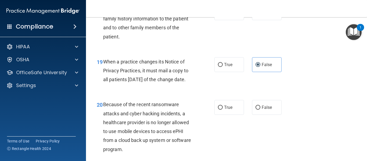
scroll to position [947, 0]
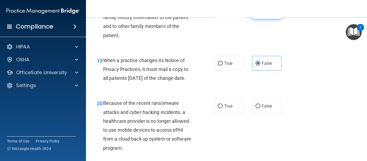
click at [265, 19] on label "False" at bounding box center [267, 11] width 30 height 15
click at [261, 14] on input "False" at bounding box center [258, 12] width 5 height 4
radio input "true"
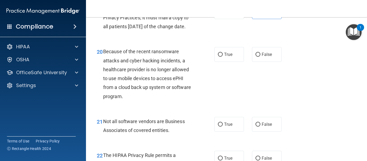
scroll to position [1001, 0]
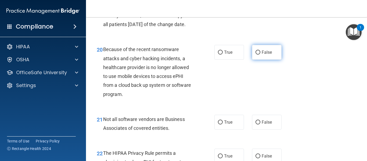
click at [273, 60] on label "False" at bounding box center [267, 52] width 30 height 15
click at [261, 55] on input "False" at bounding box center [258, 53] width 5 height 4
radio input "true"
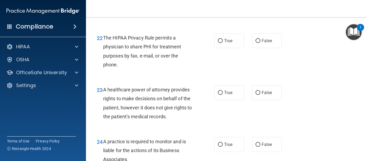
scroll to position [1136, 0]
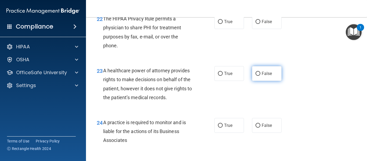
click at [270, 81] on label "False" at bounding box center [267, 73] width 30 height 15
click at [261, 76] on input "False" at bounding box center [258, 74] width 5 height 4
radio input "true"
click at [225, 24] on span "True" at bounding box center [228, 21] width 8 height 5
click at [223, 24] on input "True" at bounding box center [220, 22] width 5 height 4
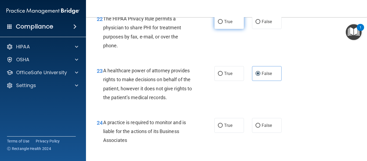
radio input "true"
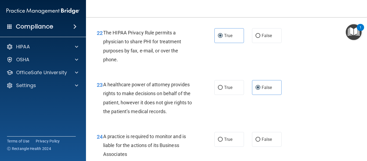
scroll to position [1109, 0]
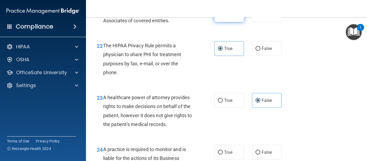
click at [226, 17] on span "True" at bounding box center [228, 14] width 8 height 5
click at [223, 17] on input "True" at bounding box center [220, 15] width 5 height 4
radio input "true"
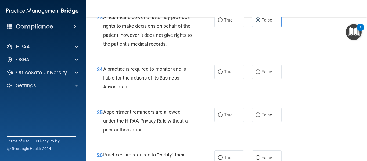
scroll to position [1190, 0]
click at [265, 74] on span "False" at bounding box center [267, 71] width 10 height 5
click at [261, 74] on input "False" at bounding box center [258, 72] width 5 height 4
radio input "true"
click at [228, 122] on label "True" at bounding box center [230, 114] width 30 height 15
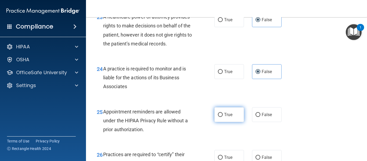
click at [223, 117] on input "True" at bounding box center [220, 115] width 5 height 4
radio input "true"
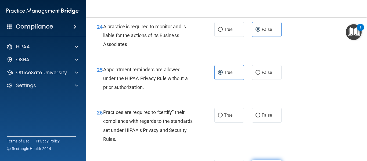
scroll to position [1297, 0]
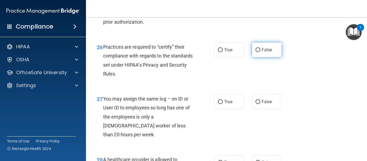
click at [264, 52] on span "False" at bounding box center [267, 49] width 10 height 5
click at [261, 52] on input "False" at bounding box center [258, 50] width 5 height 4
radio input "true"
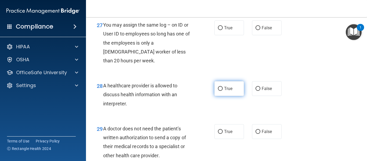
scroll to position [1378, 0]
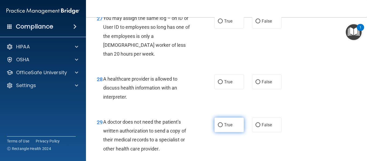
click at [233, 132] on label "True" at bounding box center [230, 125] width 30 height 15
click at [223, 127] on input "True" at bounding box center [220, 125] width 5 height 4
radio input "true"
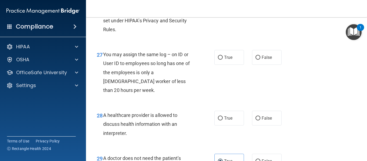
scroll to position [1351, 0]
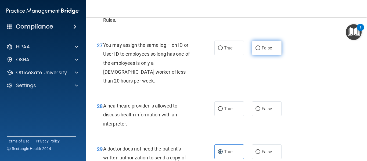
click at [268, 51] on span "False" at bounding box center [267, 47] width 10 height 5
click at [261, 50] on input "False" at bounding box center [258, 48] width 5 height 4
radio input "true"
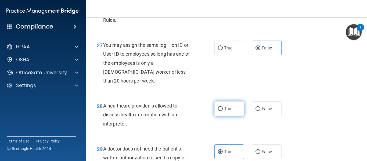
click at [231, 111] on span "True" at bounding box center [228, 108] width 8 height 5
click at [223, 111] on input "True" at bounding box center [220, 109] width 5 height 4
radio input "true"
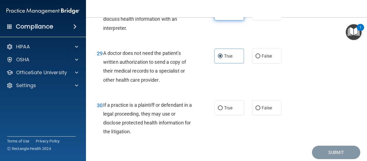
scroll to position [1459, 0]
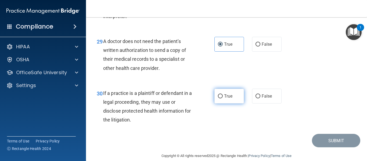
click at [229, 99] on span "True" at bounding box center [228, 96] width 8 height 5
click at [223, 98] on input "True" at bounding box center [220, 96] width 5 height 4
radio input "true"
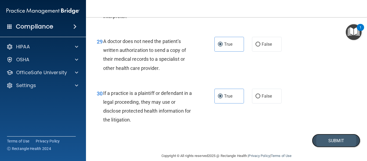
click at [328, 146] on button "Submit" at bounding box center [336, 141] width 48 height 14
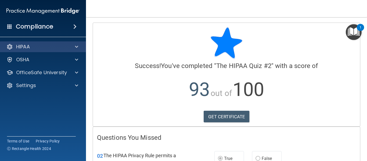
click at [44, 43] on div "HIPAA" at bounding box center [43, 46] width 86 height 11
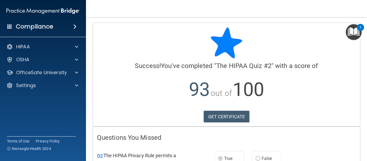
click at [58, 24] on div "Compliance" at bounding box center [43, 27] width 86 height 12
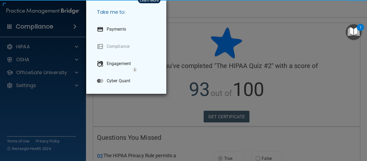
click at [246, 24] on div "Take me to: Payments Compliance Engagement Cyber Quant" at bounding box center [183, 80] width 367 height 161
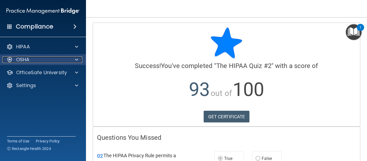
click at [52, 61] on div "OSHA" at bounding box center [35, 59] width 67 height 6
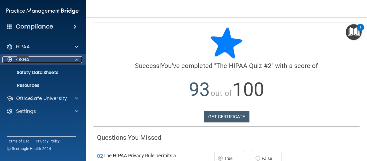
click at [44, 58] on div "OSHA" at bounding box center [35, 59] width 67 height 6
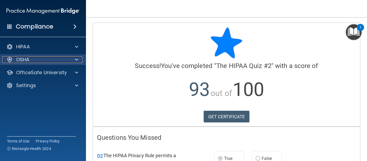
click at [36, 57] on div "OSHA" at bounding box center [35, 59] width 67 height 6
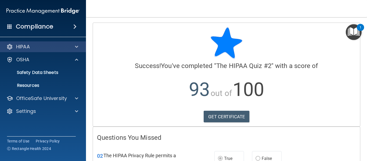
click at [32, 42] on div "HIPAA" at bounding box center [43, 46] width 86 height 11
click at [32, 45] on div "HIPAA" at bounding box center [35, 47] width 67 height 6
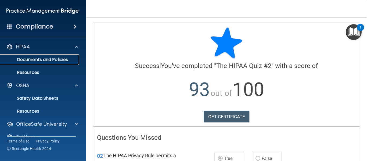
click at [37, 62] on p "Documents and Policies" at bounding box center [39, 59] width 73 height 5
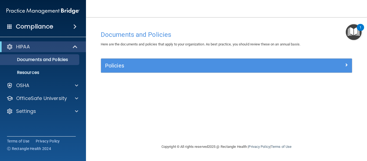
click at [351, 35] on img "Open Resource Center, 1 new notification" at bounding box center [354, 32] width 16 height 16
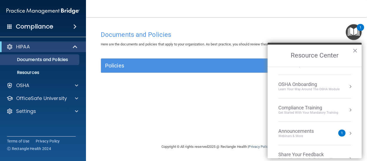
scroll to position [30, 0]
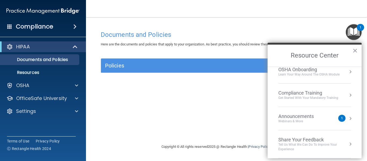
click at [348, 117] on button "Resource Center" at bounding box center [350, 118] width 5 height 5
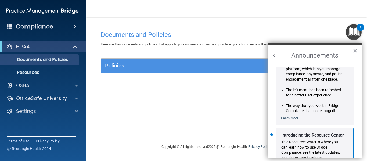
scroll to position [94, 0]
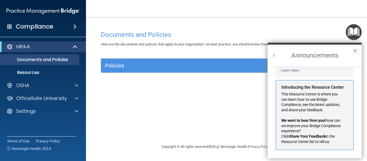
click at [310, 137] on strong "Share Your Feedback" at bounding box center [307, 136] width 37 height 4
click at [315, 114] on div "This Resource Center is where you can learn how to use Bridge Compliance, see t…" at bounding box center [313, 118] width 63 height 53
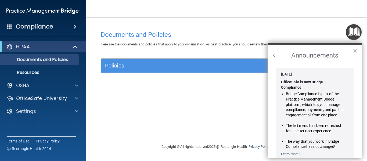
scroll to position [0, 0]
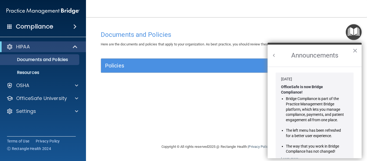
click at [296, 82] on div "OfficeSafe is now Bridge Compliance!" at bounding box center [312, 88] width 63 height 13
click at [275, 54] on button "Back to Resource Center Home" at bounding box center [274, 55] width 5 height 5
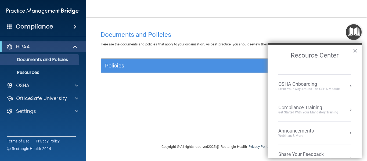
scroll to position [30, 0]
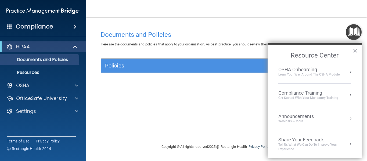
click at [348, 145] on button "Resource Center" at bounding box center [350, 143] width 5 height 5
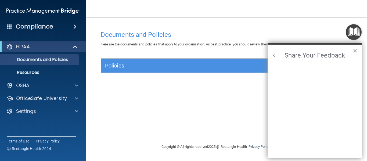
scroll to position [0, 0]
click at [274, 56] on button "Back to Resource Center Home" at bounding box center [274, 55] width 5 height 5
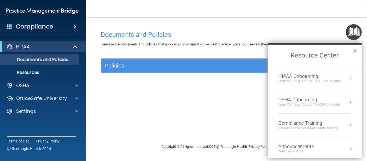
click at [325, 105] on div "Learn your way around the OSHA module" at bounding box center [309, 104] width 61 height 5
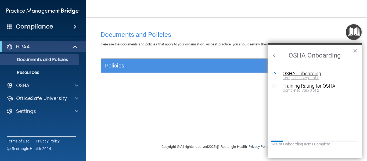
click at [317, 77] on div "Completed Step 1 of 5" at bounding box center [319, 78] width 72 height 4
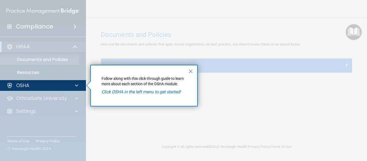
click at [190, 72] on button "×" at bounding box center [190, 71] width 5 height 9
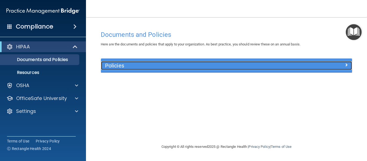
click at [196, 67] on h5 "Policies" at bounding box center [195, 66] width 181 height 6
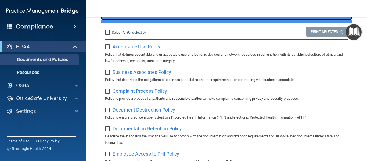
scroll to position [54, 0]
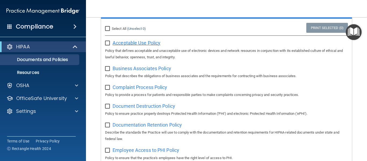
click at [155, 43] on span "Acceptable Use Policy" at bounding box center [137, 43] width 48 height 6
click at [149, 68] on span "Business Associates Policy" at bounding box center [142, 69] width 59 height 6
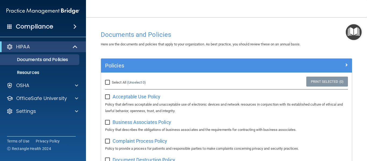
scroll to position [81, 0]
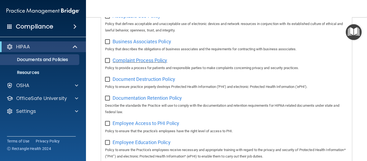
click at [144, 60] on span "Complaint Process Policy" at bounding box center [140, 61] width 55 height 6
click at [144, 80] on span "Document Destruction Policy" at bounding box center [144, 79] width 63 height 6
click at [162, 101] on span "Documentation Retention Policy" at bounding box center [147, 98] width 69 height 6
click at [159, 126] on span "Employee Access to PHI Policy" at bounding box center [146, 124] width 67 height 6
click at [361, 33] on img "Open Resource Center" at bounding box center [354, 32] width 16 height 16
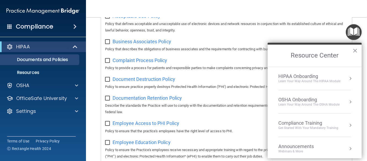
click at [349, 79] on button "Resource Center" at bounding box center [350, 78] width 5 height 5
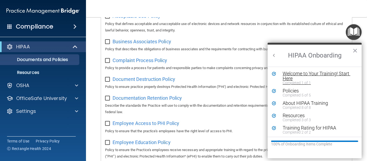
scroll to position [0, 0]
click at [272, 54] on button "Back to Resource Center Home" at bounding box center [274, 55] width 5 height 5
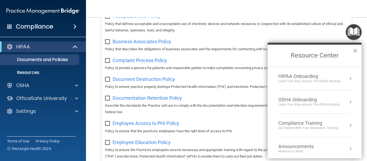
click at [348, 101] on button "Resource Center" at bounding box center [350, 101] width 5 height 5
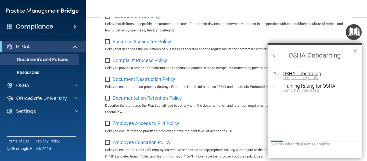
click at [312, 76] on div "Completed Step 1 of 5" at bounding box center [319, 78] width 72 height 4
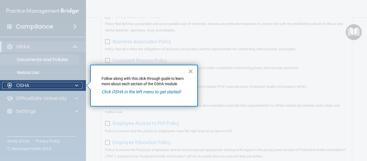
click at [20, 87] on p "OSHA" at bounding box center [22, 85] width 13 height 6
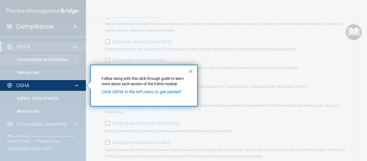
click at [119, 92] on em "Click OSHA in the left menu to get started!" at bounding box center [141, 91] width 79 height 5
click at [60, 97] on div at bounding box center [43, 126] width 86 height 70
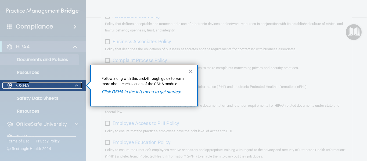
click at [13, 88] on div "OSHA" at bounding box center [35, 85] width 67 height 6
click at [17, 85] on p "OSHA" at bounding box center [22, 85] width 13 height 6
click at [18, 85] on p "OSHA" at bounding box center [22, 85] width 13 height 6
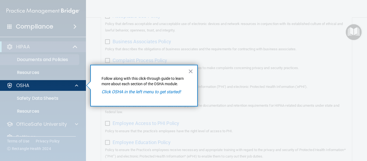
click at [132, 92] on em "Click OSHA in the left menu to get started!" at bounding box center [141, 91] width 79 height 5
drag, startPoint x: 193, startPoint y: 71, endPoint x: 186, endPoint y: 73, distance: 7.7
click at [193, 71] on button "×" at bounding box center [190, 71] width 5 height 9
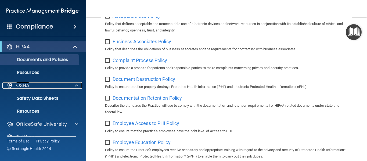
click at [49, 89] on div "OSHA" at bounding box center [43, 85] width 86 height 11
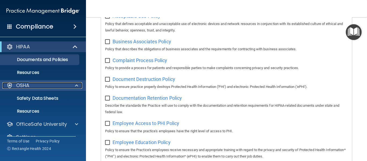
click at [49, 88] on div "OSHA" at bounding box center [35, 85] width 67 height 6
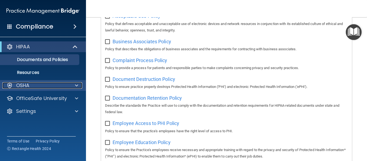
click at [48, 88] on div "OSHA" at bounding box center [35, 85] width 67 height 6
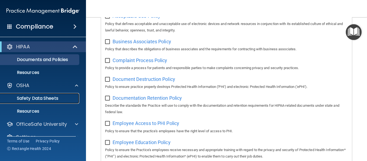
click at [37, 95] on link "Safety Data Sheets" at bounding box center [37, 98] width 85 height 11
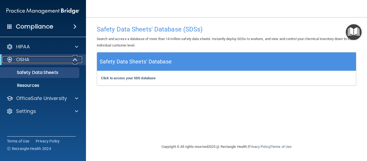
click at [46, 59] on div "OSHA" at bounding box center [35, 59] width 66 height 6
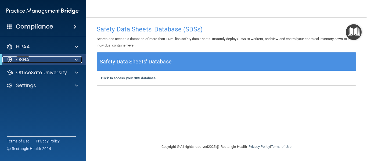
click at [32, 60] on div "OSHA" at bounding box center [35, 59] width 66 height 6
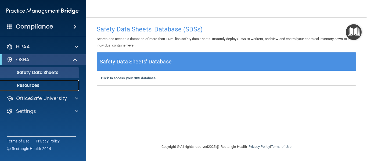
click at [29, 86] on p "Resources" at bounding box center [39, 85] width 73 height 5
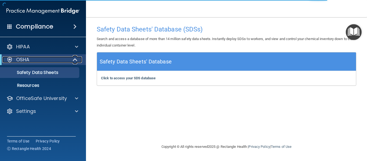
click at [72, 58] on div at bounding box center [75, 59] width 13 height 6
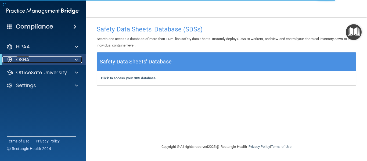
click at [72, 58] on div at bounding box center [75, 59] width 13 height 6
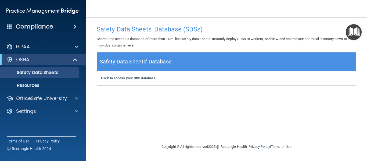
click at [350, 32] on img "Open Resource Center" at bounding box center [354, 32] width 16 height 16
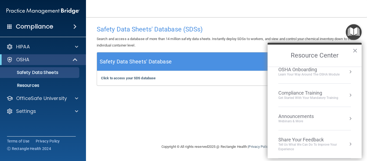
scroll to position [3, 0]
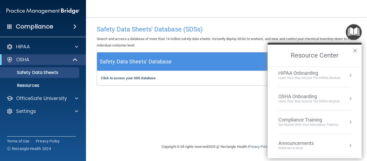
click at [349, 95] on ol "HIPAA Onboarding Learn Your Way around the HIPAA module OSHA Onboarding Learn y…" at bounding box center [315, 113] width 94 height 92
click at [348, 97] on button "Resource Center" at bounding box center [350, 98] width 5 height 5
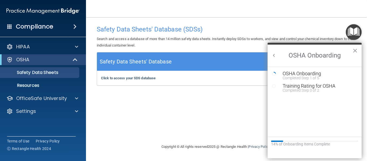
scroll to position [0, 0]
click at [309, 84] on div "Training Rating for OSHA" at bounding box center [319, 86] width 72 height 5
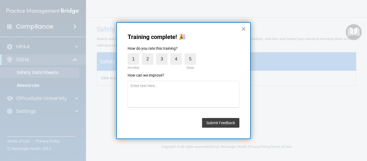
click at [244, 32] on button "×" at bounding box center [243, 28] width 5 height 9
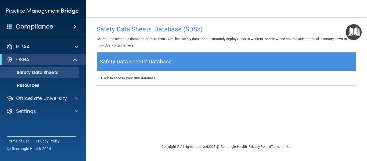
click at [363, 35] on main "Safety Data Sheets' Database (SDSs) Search and access a database of more than 1…" at bounding box center [226, 89] width 281 height 144
click at [357, 34] on img "Open Resource Center" at bounding box center [354, 32] width 16 height 16
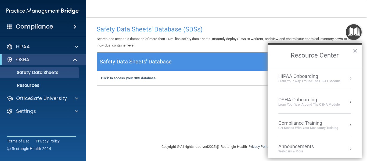
click at [348, 77] on button "Resource Center" at bounding box center [350, 78] width 5 height 5
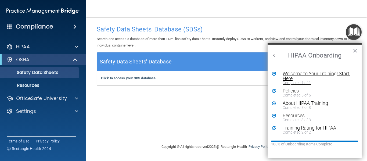
scroll to position [1, 0]
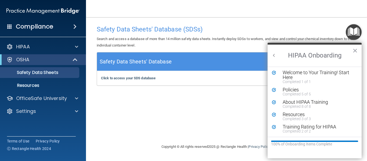
click at [275, 55] on button "Back to Resource Center Home" at bounding box center [274, 55] width 5 height 5
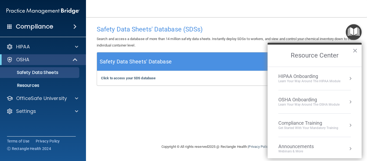
scroll to position [0, 0]
click at [349, 102] on button "Resource Center" at bounding box center [350, 101] width 5 height 5
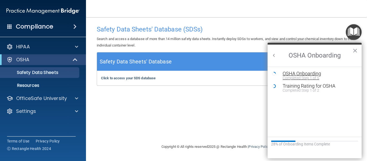
click at [294, 75] on div "OSHA Onboarding" at bounding box center [319, 73] width 72 height 5
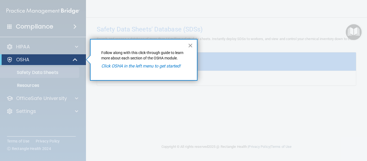
click at [193, 48] on button "×" at bounding box center [190, 45] width 5 height 9
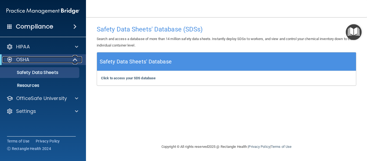
click at [57, 61] on div "OSHA" at bounding box center [35, 59] width 66 height 6
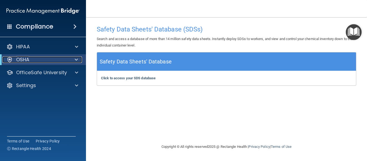
click at [57, 61] on div "OSHA" at bounding box center [35, 59] width 66 height 6
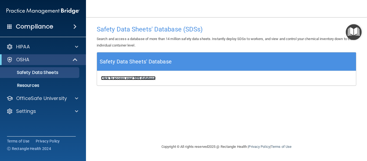
click at [144, 78] on b "Click to access your SDS database" at bounding box center [128, 78] width 55 height 4
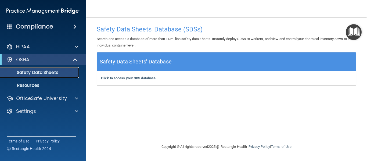
click at [55, 75] on p "Safety Data Sheets" at bounding box center [39, 72] width 73 height 5
click at [43, 84] on p "Resources" at bounding box center [39, 85] width 73 height 5
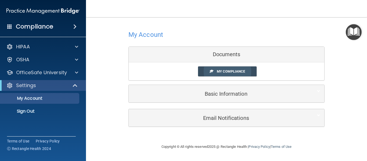
click at [227, 73] on span "My Compliance" at bounding box center [231, 71] width 28 height 4
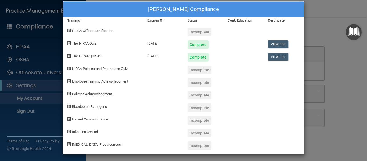
scroll to position [9, 0]
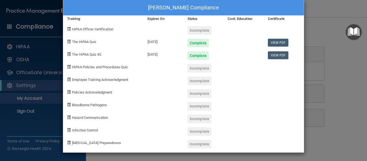
click at [80, 68] on span "HIPAA Policies and Procedures Quiz" at bounding box center [100, 67] width 56 height 4
click at [73, 68] on span "HIPAA Policies and Procedures Quiz" at bounding box center [100, 67] width 56 height 4
click at [72, 67] on span "HIPAA Policies and Procedures Quiz" at bounding box center [100, 67] width 56 height 4
click at [319, 94] on div "Izabela Wojcik's Compliance Training Expires On Status Cont. Education Certific…" at bounding box center [183, 80] width 367 height 161
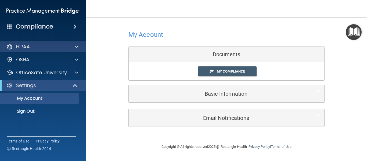
click at [47, 50] on div "HIPAA" at bounding box center [43, 46] width 86 height 11
click at [71, 47] on div at bounding box center [75, 47] width 13 height 6
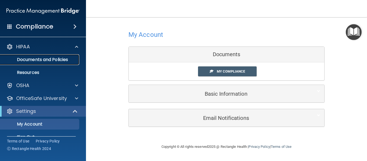
click at [65, 59] on p "Documents and Policies" at bounding box center [39, 59] width 73 height 5
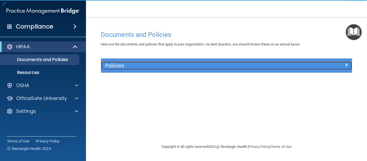
click at [299, 63] on div at bounding box center [321, 64] width 63 height 6
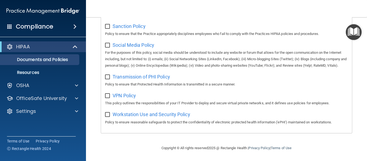
scroll to position [430, 0]
click at [45, 68] on link "Resources" at bounding box center [37, 72] width 85 height 11
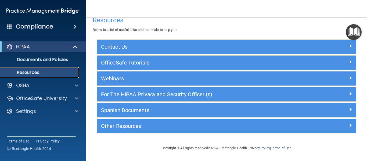
scroll to position [9, 0]
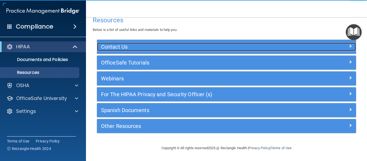
click at [156, 46] on h5 "Contact Us" at bounding box center [194, 47] width 186 height 6
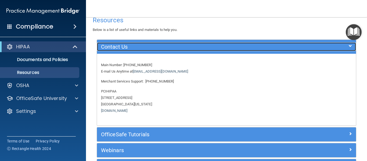
click at [156, 46] on h5 "Contact Us" at bounding box center [194, 47] width 186 height 6
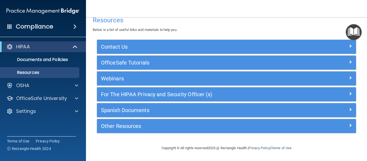
click at [150, 68] on div "OfficeSafe Tutorials" at bounding box center [226, 63] width 259 height 14
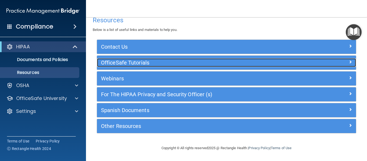
click at [150, 64] on h5 "OfficeSafe Tutorials" at bounding box center [194, 63] width 186 height 6
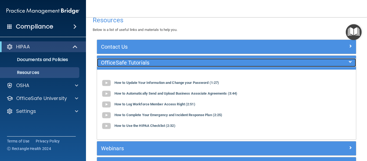
click at [314, 61] on div at bounding box center [324, 61] width 65 height 6
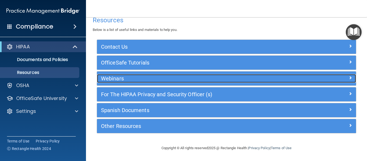
click at [219, 77] on h5 "Webinars" at bounding box center [194, 79] width 186 height 6
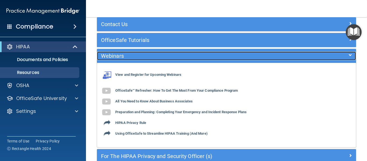
scroll to position [63, 0]
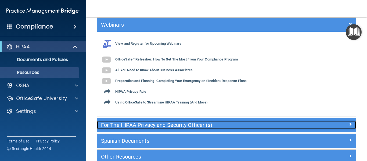
click at [140, 124] on h5 "For The HIPAA Privacy and Security Officer (s)" at bounding box center [194, 125] width 186 height 6
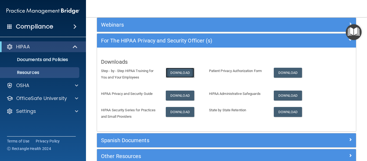
click at [181, 74] on link "Download" at bounding box center [180, 73] width 29 height 10
click at [292, 70] on link "Download" at bounding box center [288, 73] width 29 height 10
click at [177, 94] on link "Download" at bounding box center [180, 96] width 29 height 10
click at [293, 95] on link "Download" at bounding box center [288, 96] width 29 height 10
click at [182, 114] on link "Download" at bounding box center [180, 112] width 29 height 10
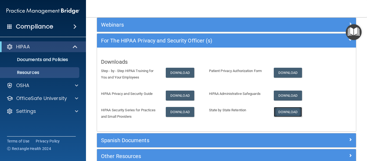
click at [294, 111] on link "Download" at bounding box center [288, 112] width 29 height 10
click at [182, 133] on div "Spanish Documents" at bounding box center [226, 140] width 259 height 14
click at [349, 40] on img "Open Resource Center" at bounding box center [354, 32] width 16 height 16
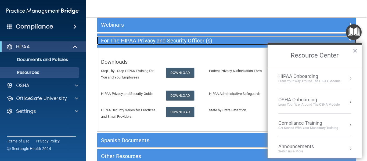
click at [317, 40] on div at bounding box center [324, 39] width 65 height 6
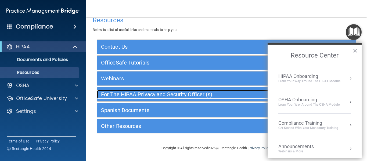
scroll to position [9, 0]
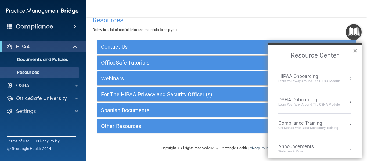
click at [356, 50] on button "×" at bounding box center [355, 50] width 5 height 9
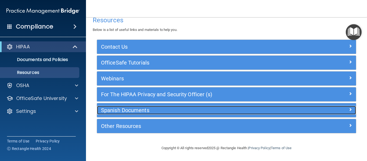
click at [147, 110] on h5 "Spanish Documents" at bounding box center [194, 110] width 186 height 6
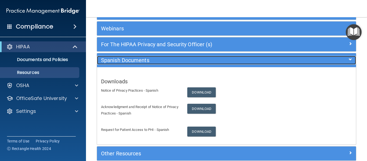
scroll to position [63, 0]
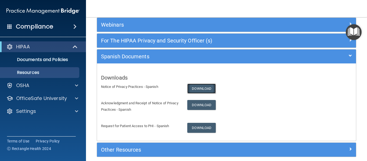
click at [194, 85] on link "Download" at bounding box center [201, 89] width 29 height 10
click at [204, 108] on link "Download" at bounding box center [201, 105] width 29 height 10
click at [201, 127] on link "Download" at bounding box center [201, 128] width 29 height 10
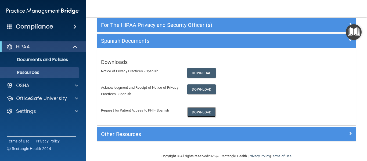
scroll to position [87, 0]
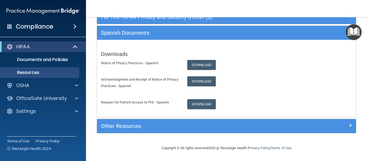
click at [137, 131] on div "Other Resources" at bounding box center [226, 126] width 259 height 14
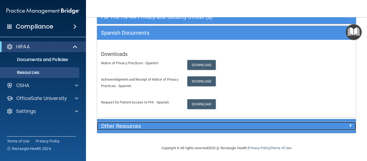
click at [164, 126] on h5 "Other Resources" at bounding box center [194, 126] width 186 height 6
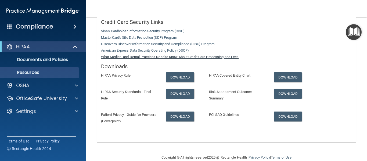
scroll to position [188, 0]
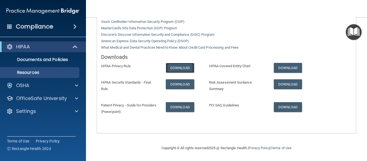
click at [180, 68] on link "Download" at bounding box center [180, 68] width 29 height 10
click at [283, 67] on link "Download" at bounding box center [288, 68] width 29 height 10
click at [179, 83] on link "Download" at bounding box center [180, 84] width 29 height 10
click at [293, 84] on link "Download" at bounding box center [288, 84] width 29 height 10
click at [186, 104] on link "Download" at bounding box center [180, 107] width 29 height 10
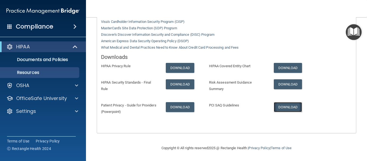
click at [289, 108] on link "Download" at bounding box center [288, 107] width 29 height 10
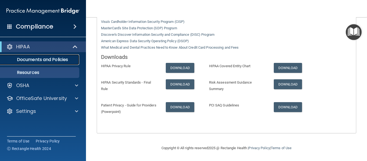
click at [52, 57] on p "Documents and Policies" at bounding box center [39, 59] width 73 height 5
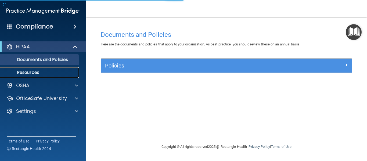
click at [55, 69] on link "Resources" at bounding box center [37, 72] width 85 height 11
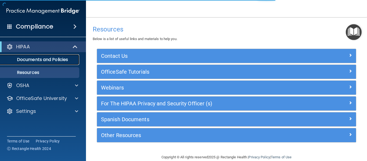
click at [57, 61] on p "Documents and Policies" at bounding box center [39, 59] width 73 height 5
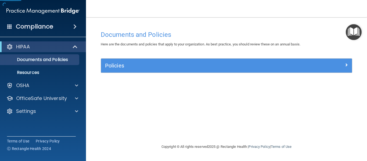
click at [364, 33] on main "Documents and Policies Here are the documents and policies that apply to your o…" at bounding box center [226, 89] width 281 height 144
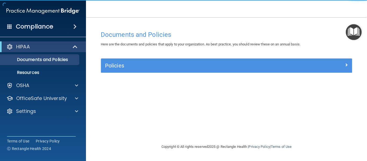
click at [360, 32] on img "Open Resource Center" at bounding box center [354, 32] width 16 height 16
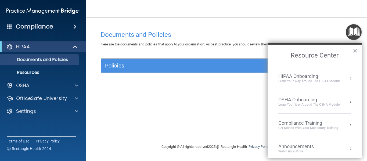
click at [348, 78] on button "Resource Center" at bounding box center [350, 78] width 5 height 5
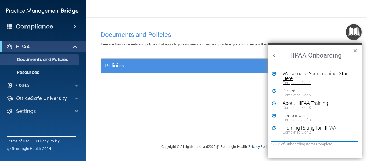
scroll to position [1, 0]
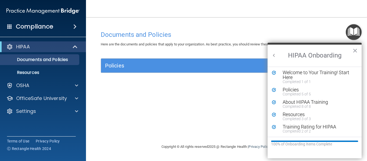
click at [278, 57] on h2 "HIPAA Onboarding" at bounding box center [315, 56] width 94 height 22
click at [272, 55] on button "Back to Resource Center Home" at bounding box center [274, 55] width 5 height 5
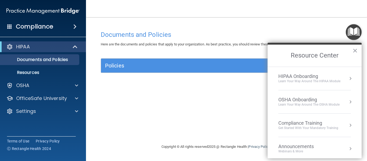
scroll to position [0, 0]
click at [348, 100] on button "Resource Center" at bounding box center [350, 101] width 5 height 5
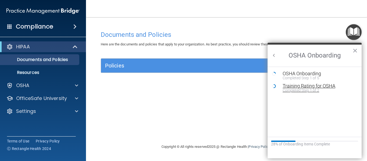
click at [313, 87] on div "Training Rating for OSHA" at bounding box center [319, 86] width 72 height 5
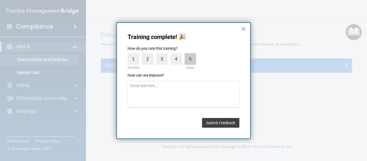
click at [191, 59] on label "5" at bounding box center [191, 59] width 12 height 12
click at [178, 55] on input "5" at bounding box center [178, 55] width 0 height 0
drag, startPoint x: 185, startPoint y: 91, endPoint x: 190, endPoint y: 88, distance: 6.4
click at [185, 91] on textarea at bounding box center [184, 94] width 112 height 27
type textarea "n"
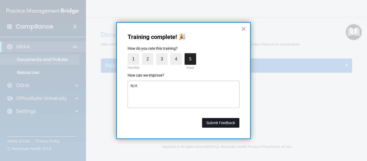
type textarea "N/A"
click at [221, 126] on button "Submit Feedback" at bounding box center [220, 123] width 37 height 10
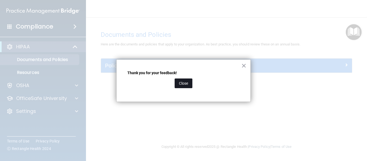
click at [187, 84] on button "Close" at bounding box center [184, 84] width 18 height 10
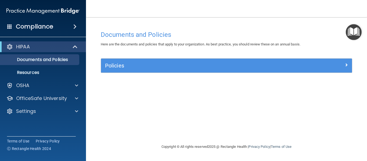
click at [355, 34] on img "Open Resource Center" at bounding box center [354, 32] width 16 height 16
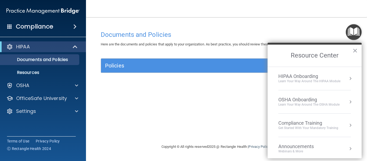
click at [348, 102] on button "Resource Center" at bounding box center [350, 101] width 5 height 5
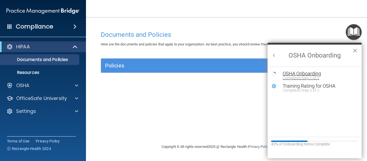
click at [310, 74] on div "OSHA Onboarding" at bounding box center [319, 73] width 72 height 5
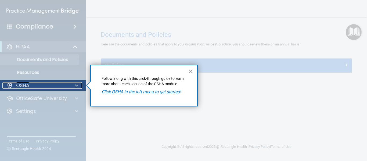
click at [75, 87] on div at bounding box center [75, 85] width 13 height 6
click at [17, 85] on p "OSHA" at bounding box center [22, 85] width 13 height 6
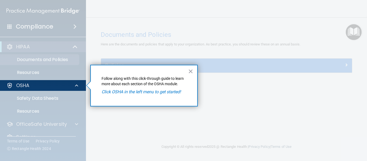
click at [159, 94] on em "Click OSHA in the left menu to get started!" at bounding box center [141, 91] width 79 height 5
drag, startPoint x: 150, startPoint y: 93, endPoint x: 94, endPoint y: 94, distance: 55.7
click at [147, 94] on em "Click OSHA in the left menu to get started!" at bounding box center [141, 91] width 79 height 5
click at [42, 101] on div at bounding box center [43, 126] width 86 height 70
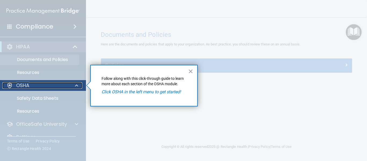
click at [67, 86] on div "OSHA" at bounding box center [35, 85] width 67 height 6
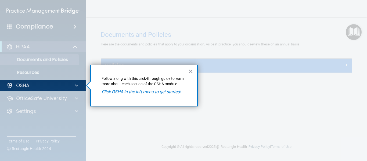
click at [188, 73] on div "× Follow along with this click-through guide to learn more about each section o…" at bounding box center [144, 86] width 108 height 42
click at [191, 72] on button "×" at bounding box center [190, 71] width 5 height 9
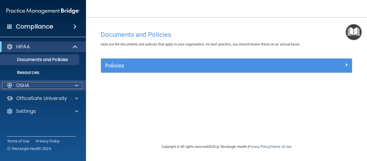
click at [69, 84] on div at bounding box center [75, 85] width 13 height 6
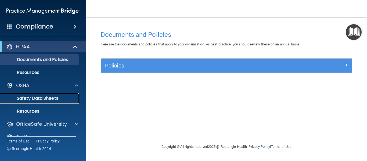
click at [31, 97] on p "Safety Data Sheets" at bounding box center [39, 98] width 73 height 5
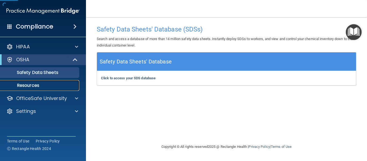
click at [40, 83] on p "Resources" at bounding box center [39, 85] width 73 height 5
